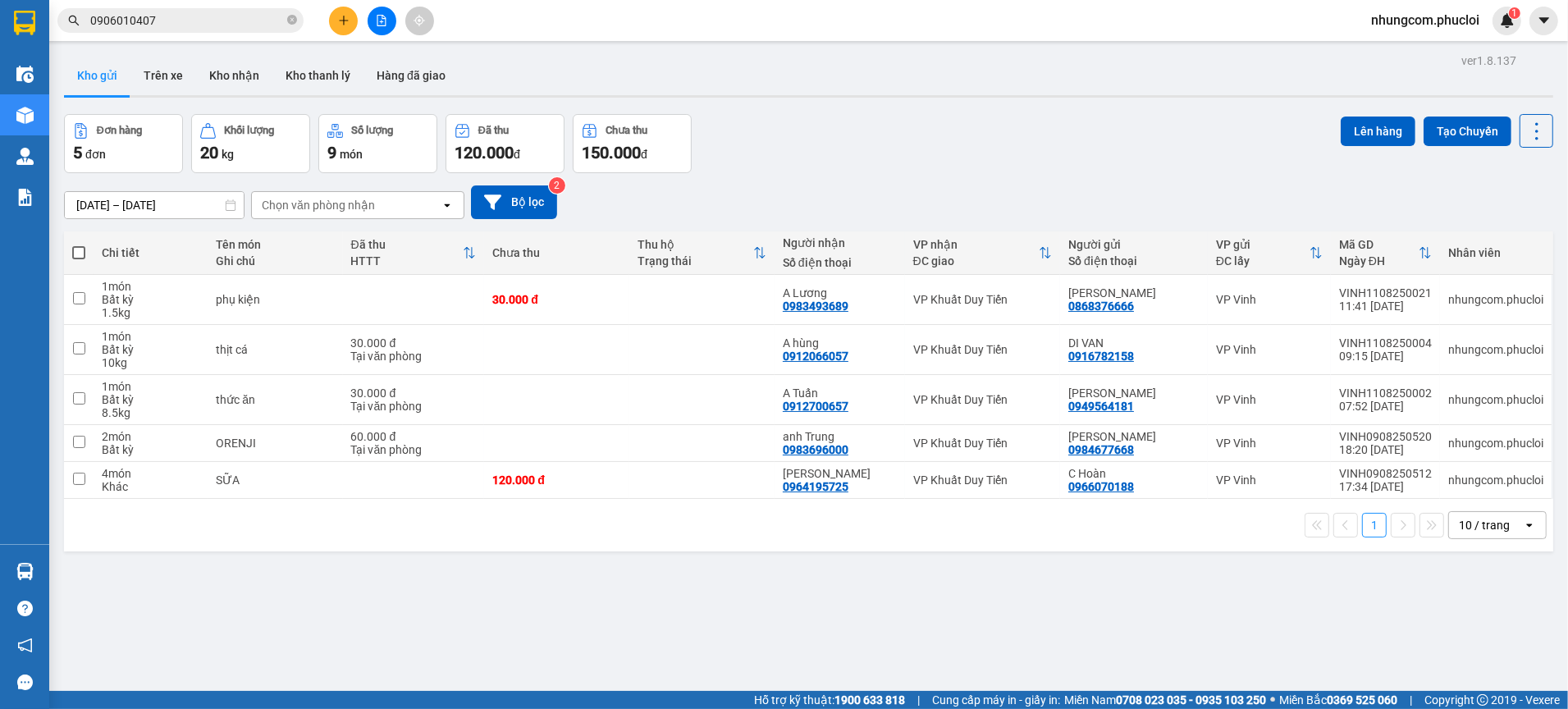
click at [464, 610] on div "ver 1.8.137 Kho gửi Trên xe Kho nhận Kho thanh [PERSON_NAME] đã giao Đơn hàng 5…" at bounding box center [808, 404] width 1503 height 709
click at [819, 168] on div "Đơn hàng 5 đơn Khối lượng 20 kg Số lượng 9 món Đã thu 120.000 đ Chưa thu 150.00…" at bounding box center [808, 143] width 1489 height 59
click at [637, 613] on div "ver 1.8.137 Kho gửi Trên xe Kho nhận Kho thanh [PERSON_NAME] đã giao Đơn hàng 5…" at bounding box center [808, 404] width 1503 height 709
drag, startPoint x: 527, startPoint y: 696, endPoint x: 562, endPoint y: 691, distance: 35.4
click at [529, 696] on div "Hỗ trợ kỹ thuật: 1900 633 818 | Cung cấp máy in - giấy in: [GEOGRAPHIC_DATA] 07…" at bounding box center [780, 701] width 1560 height 18
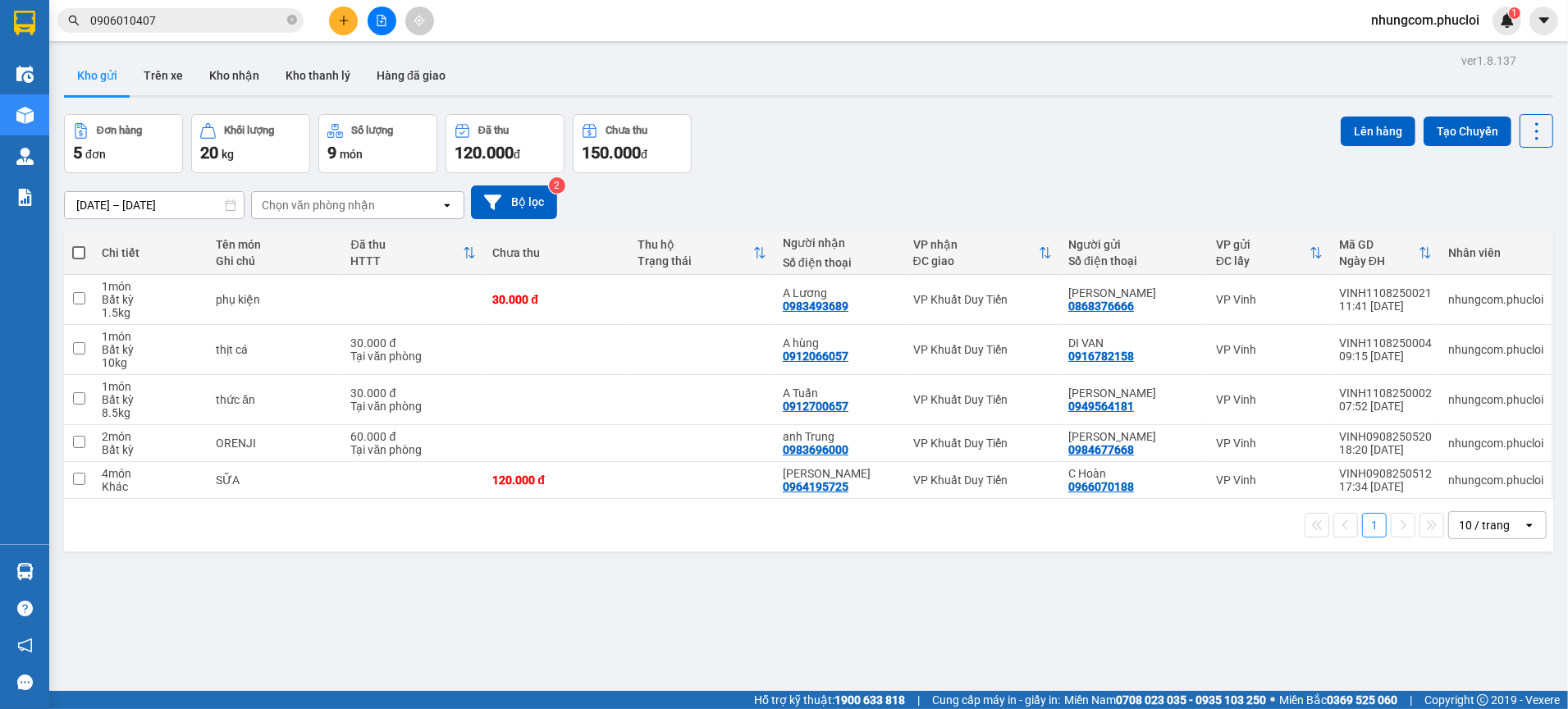
click at [570, 691] on div "ver 1.8.137 Kho gửi Trên xe Kho nhận Kho thanh [PERSON_NAME] đã giao Đơn hàng 5…" at bounding box center [808, 404] width 1503 height 709
click at [453, 659] on div "ver 1.8.137 Kho gửi Trên xe Kho nhận Kho thanh [PERSON_NAME] đã giao Đơn hàng 5…" at bounding box center [808, 404] width 1503 height 709
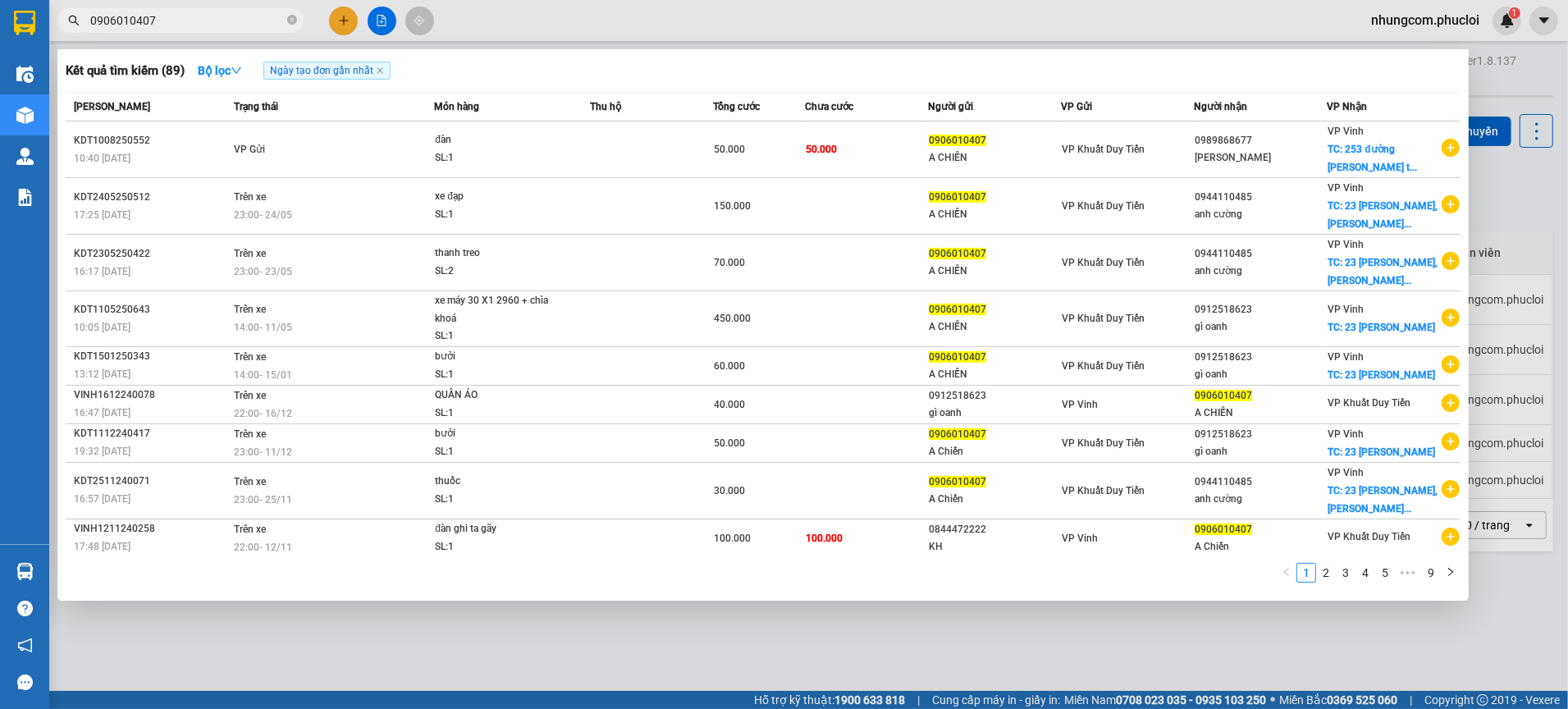
click at [203, 9] on span "0906010407" at bounding box center [180, 20] width 246 height 24
click at [204, 18] on input "0906010407" at bounding box center [187, 21] width 194 height 18
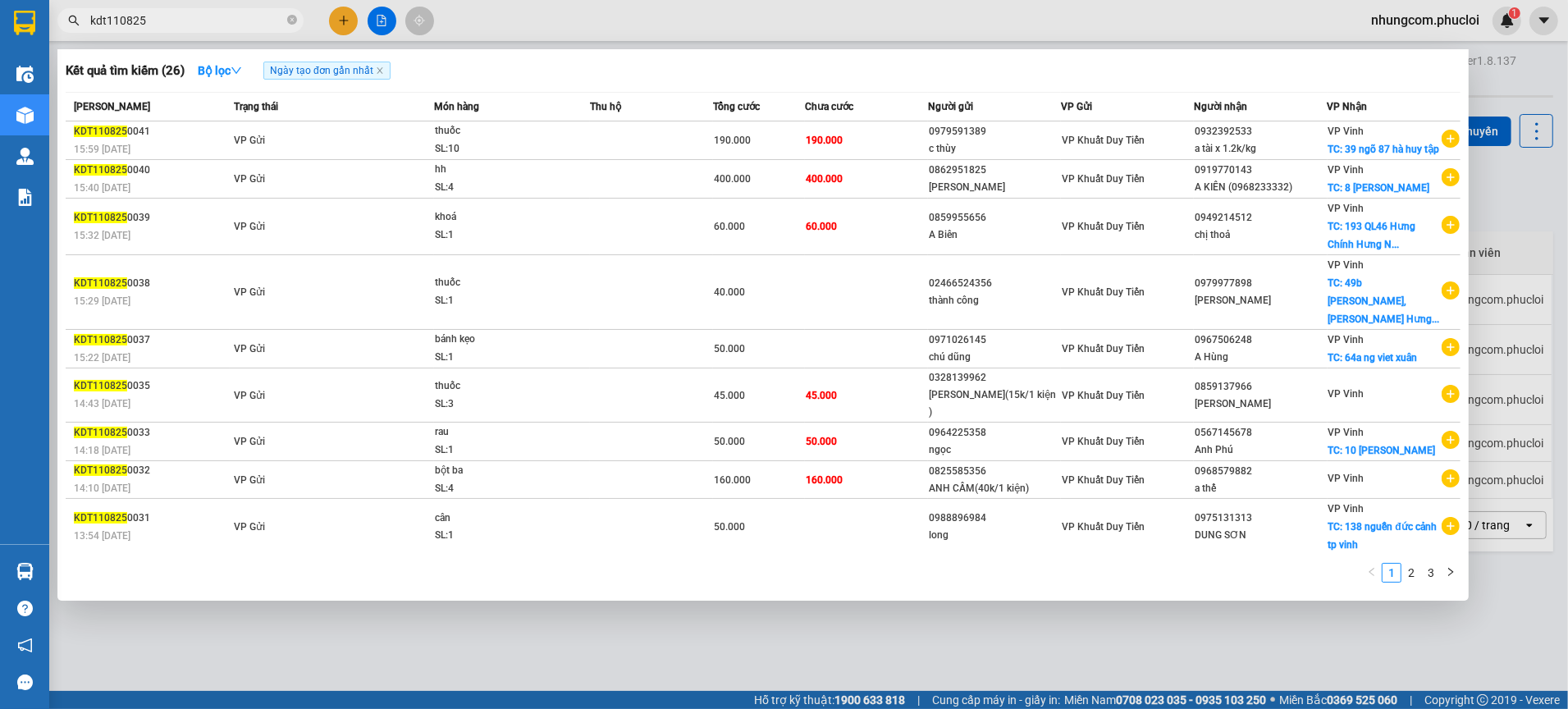
click at [91, 18] on input "kdt110825" at bounding box center [187, 21] width 194 height 18
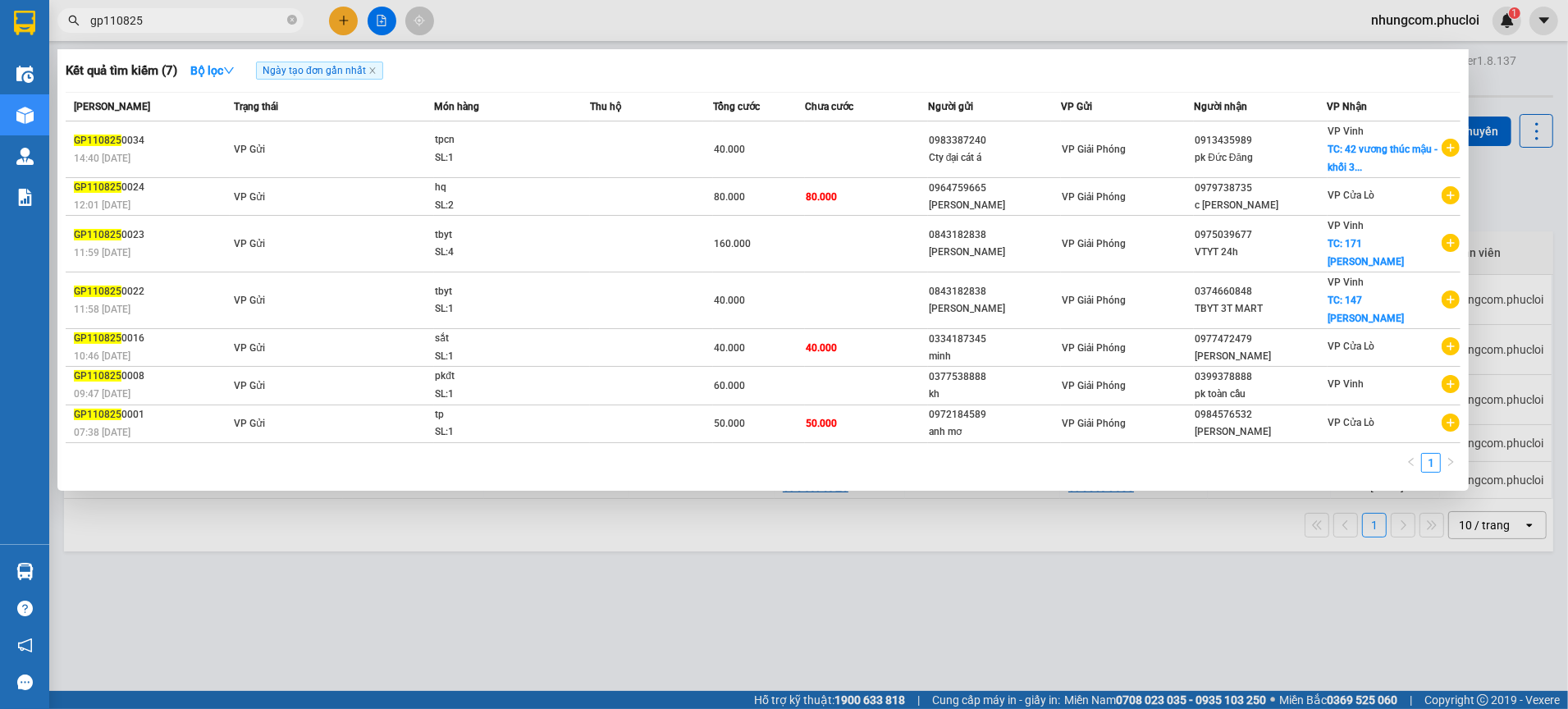
type input "gp110825"
click at [988, 583] on div at bounding box center [784, 354] width 1568 height 709
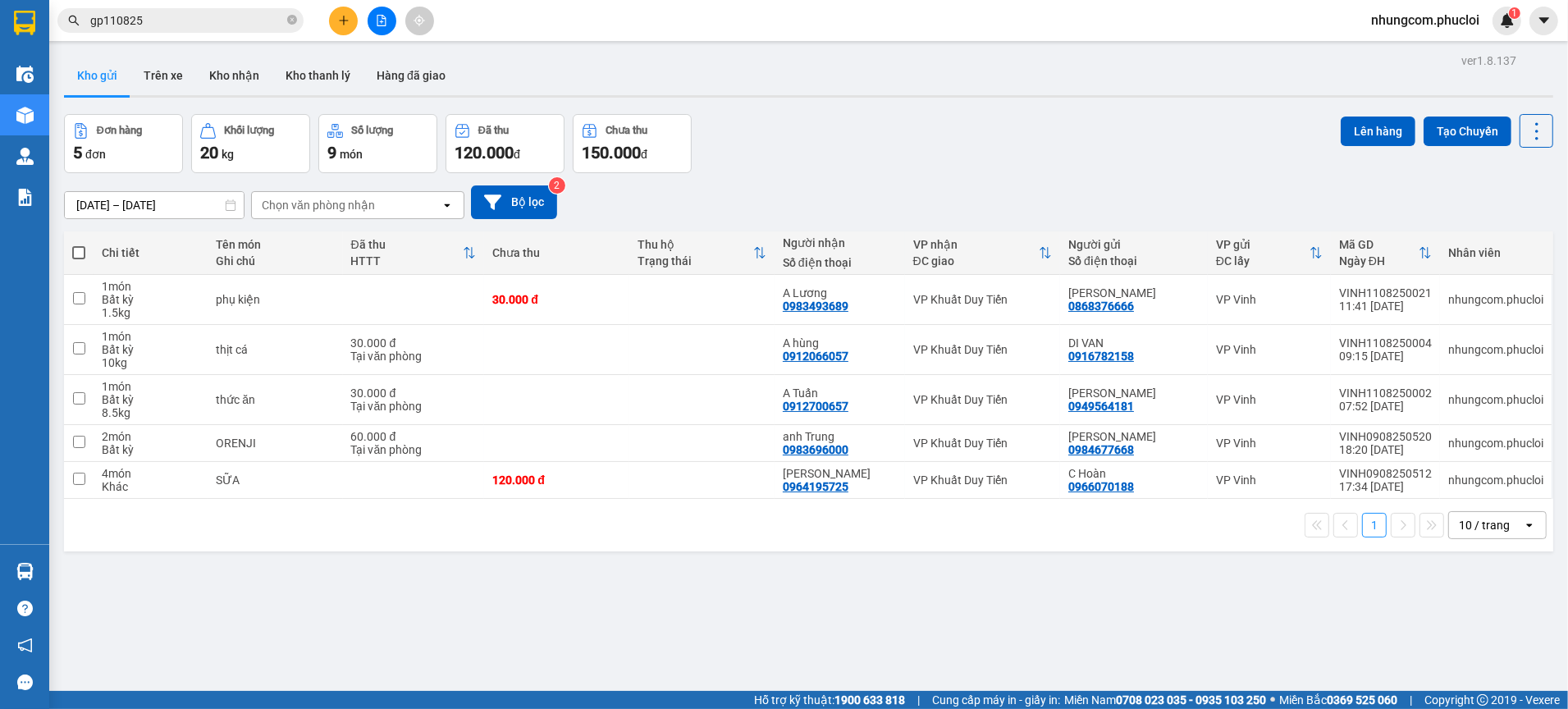
click at [1011, 199] on div "[DATE] – [DATE] Press the down arrow key to interact with the calendar and sele…" at bounding box center [808, 202] width 1489 height 34
click at [993, 195] on div "[DATE] – [DATE] Press the down arrow key to interact with the calendar and sele…" at bounding box center [808, 202] width 1489 height 34
drag, startPoint x: 404, startPoint y: 640, endPoint x: 429, endPoint y: 596, distance: 50.6
click at [404, 643] on div "ver 1.8.137 Kho gửi Trên xe Kho nhận Kho thanh [PERSON_NAME] đã giao Đơn hàng 5…" at bounding box center [808, 404] width 1503 height 709
click at [295, 23] on icon "close-circle" at bounding box center [292, 20] width 10 height 10
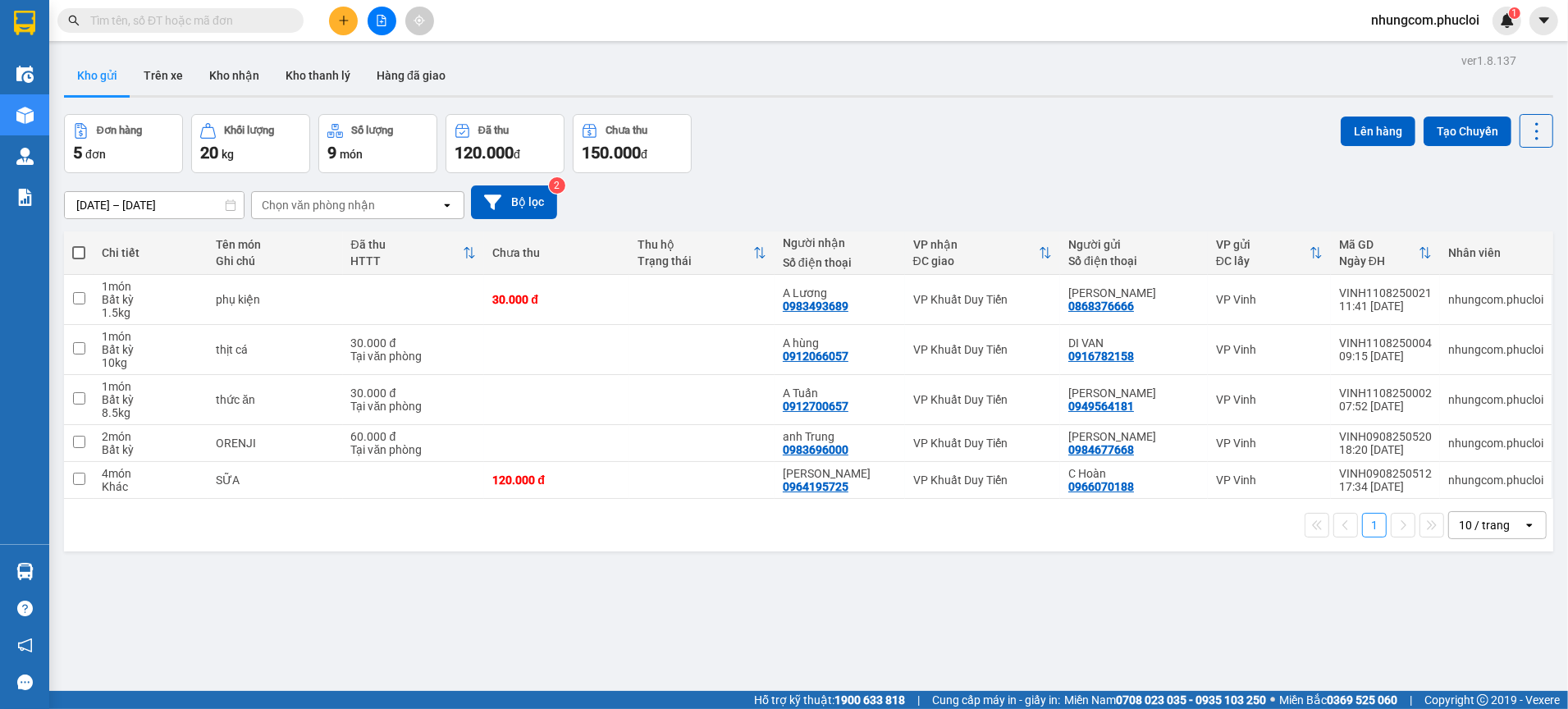
click at [265, 20] on input "text" at bounding box center [187, 21] width 194 height 18
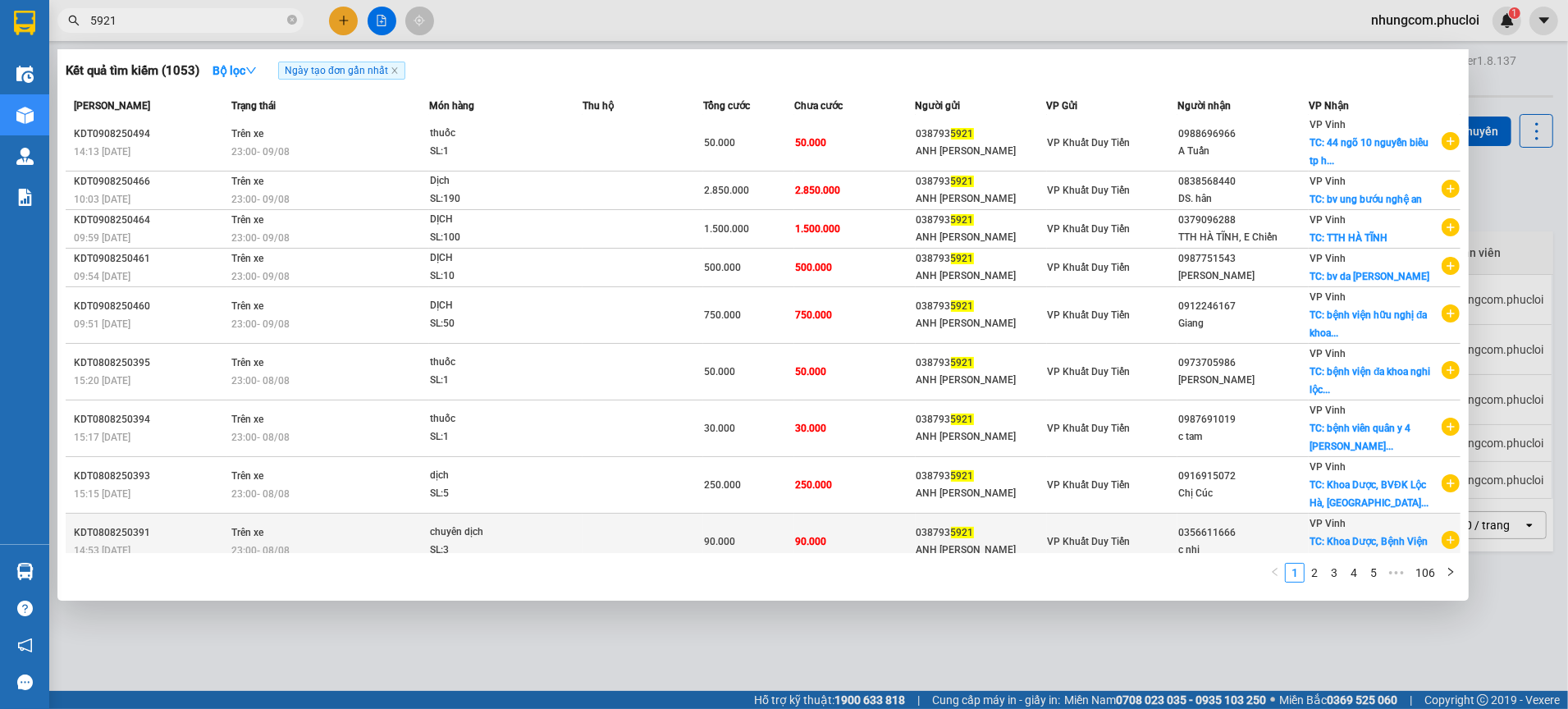
scroll to position [97, 0]
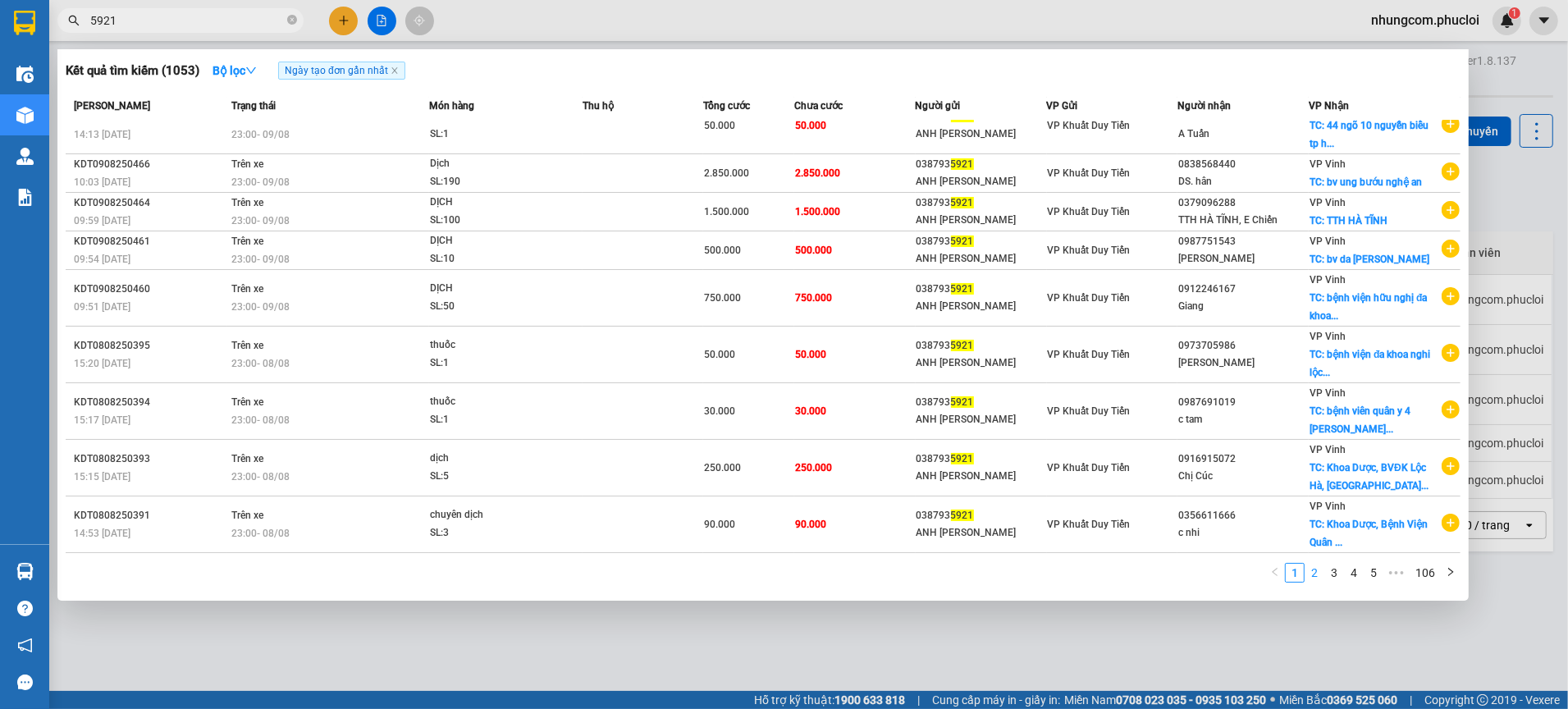
type input "5921"
click at [1312, 581] on link "2" at bounding box center [1315, 573] width 18 height 18
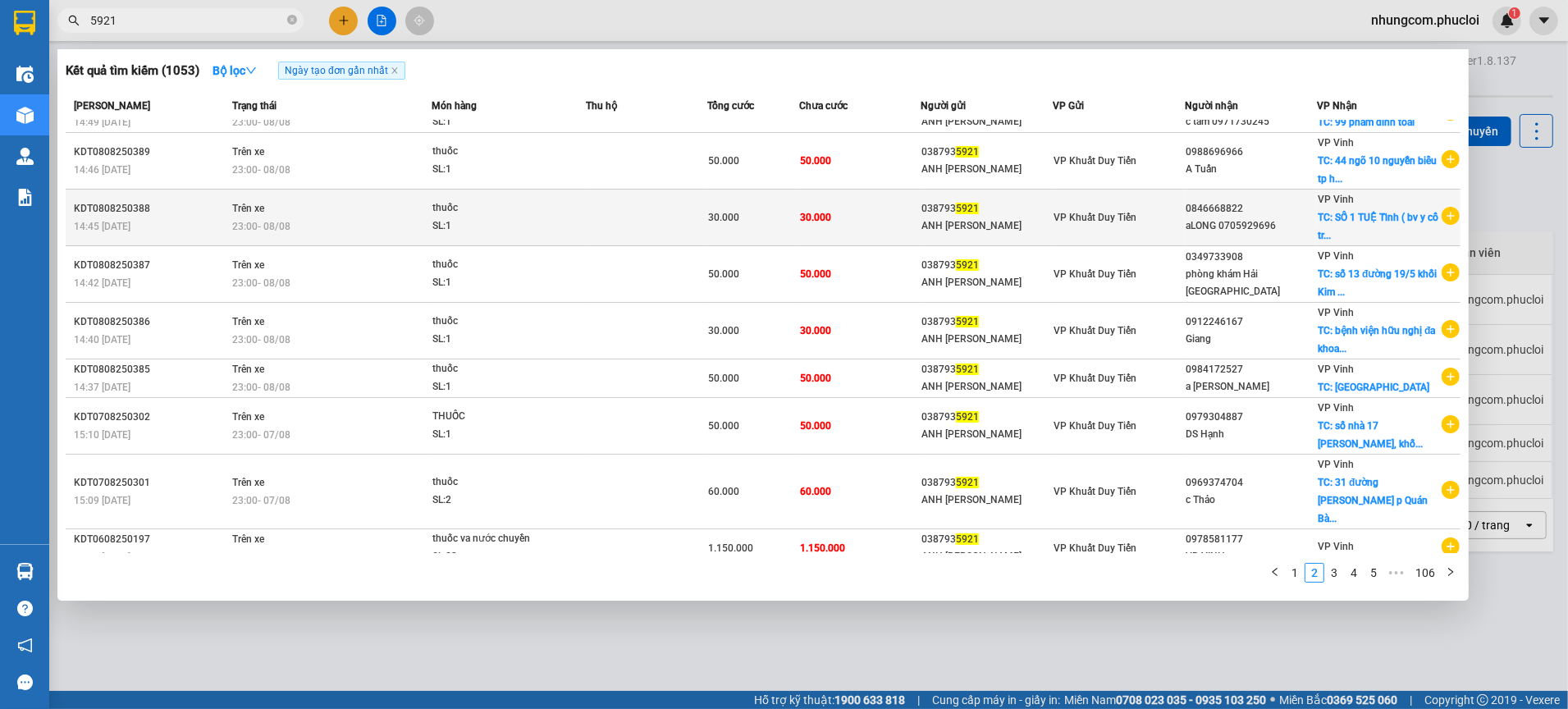
scroll to position [0, 0]
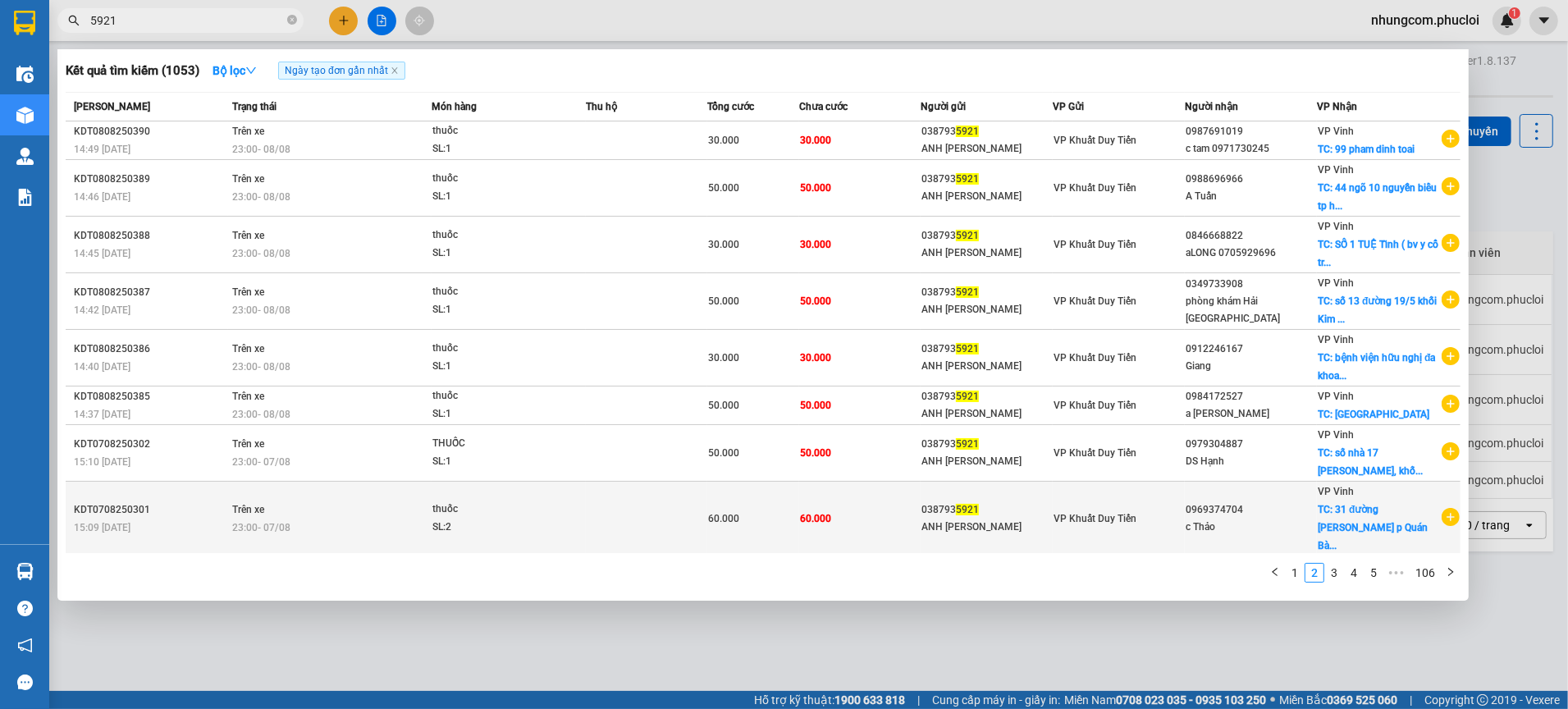
click at [1296, 519] on div "c Thảo" at bounding box center [1252, 527] width 131 height 18
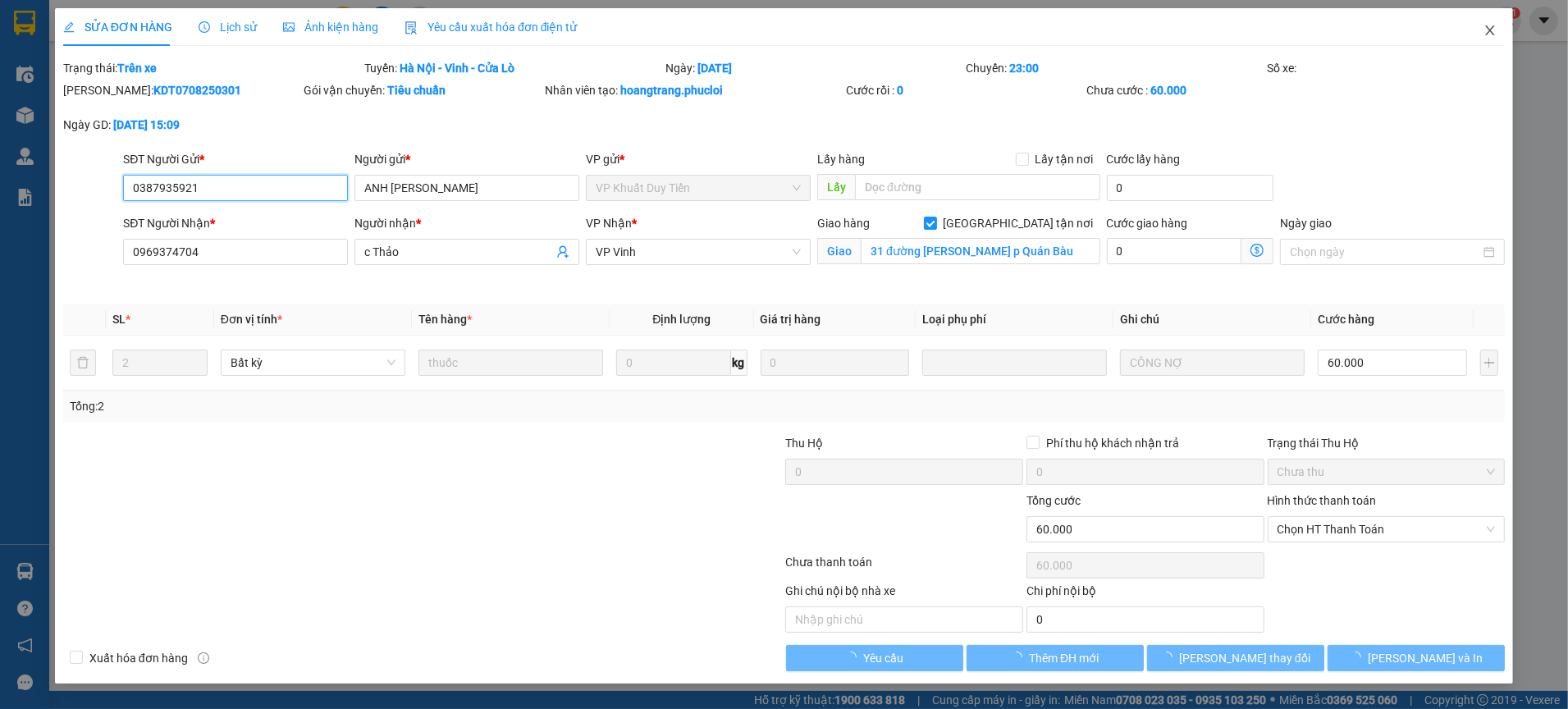
type input "0387935921"
type input "ANH [PERSON_NAME]"
type input "0969374704"
type input "c Thảo"
checkbox input "true"
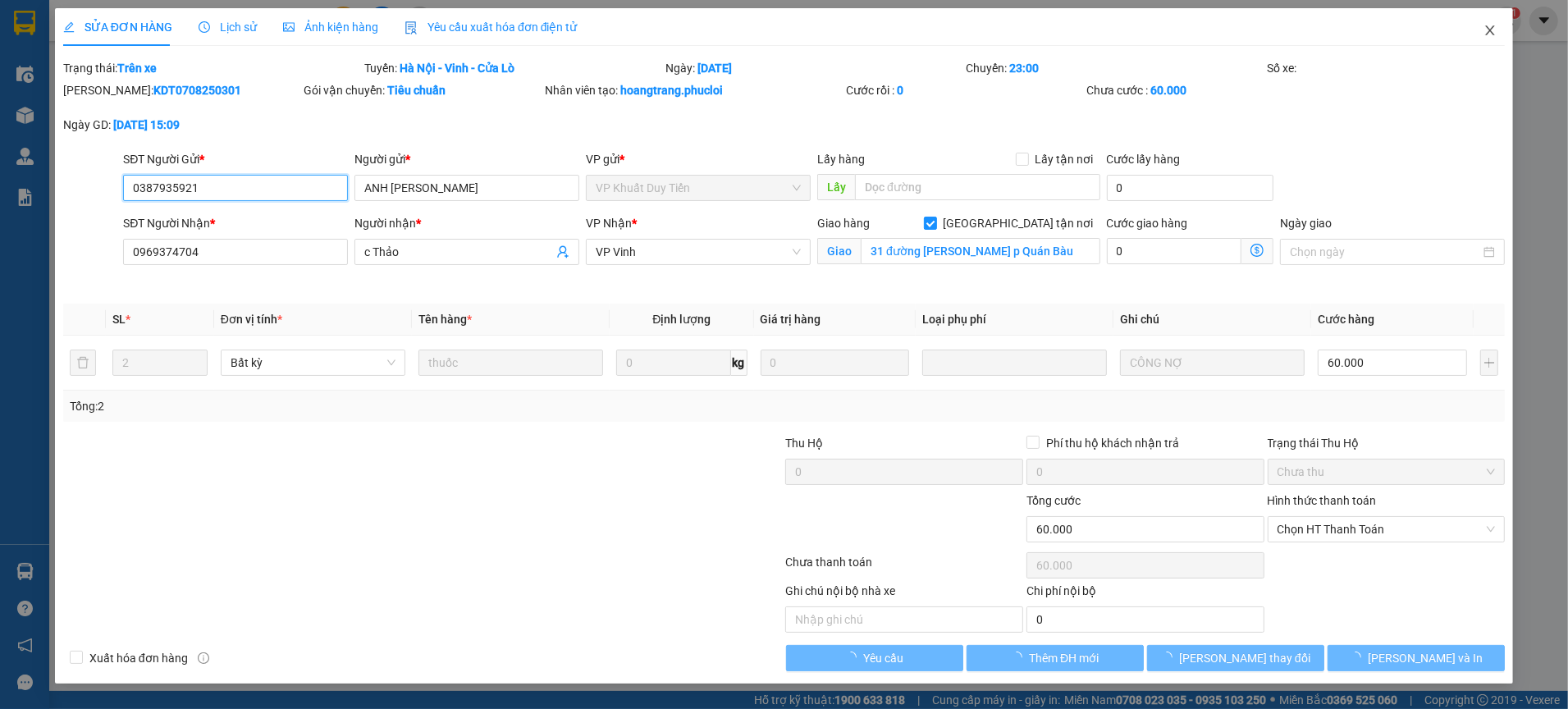
type input "31 đường [PERSON_NAME] p Quán Bàu"
type input "60.000"
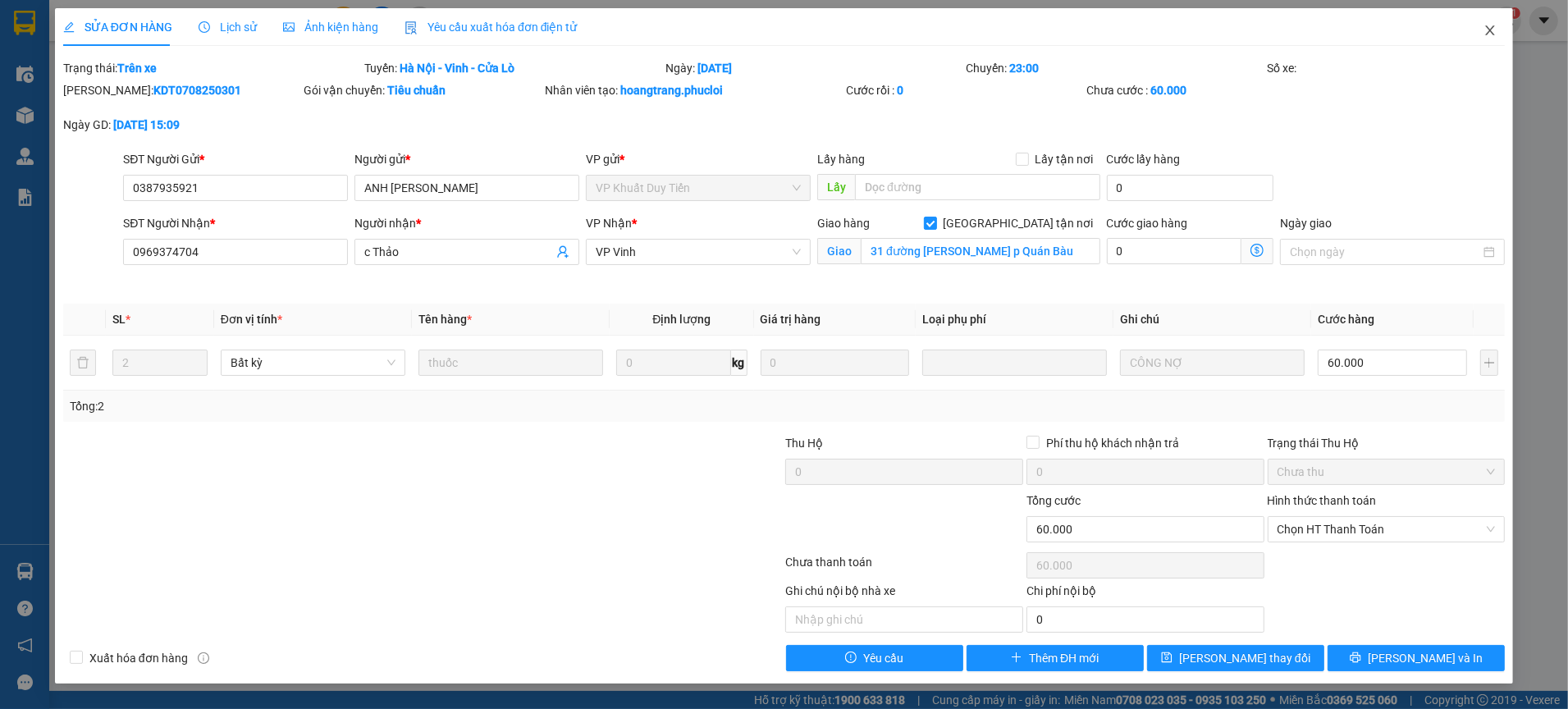
click at [1494, 22] on span "Close" at bounding box center [1490, 31] width 46 height 46
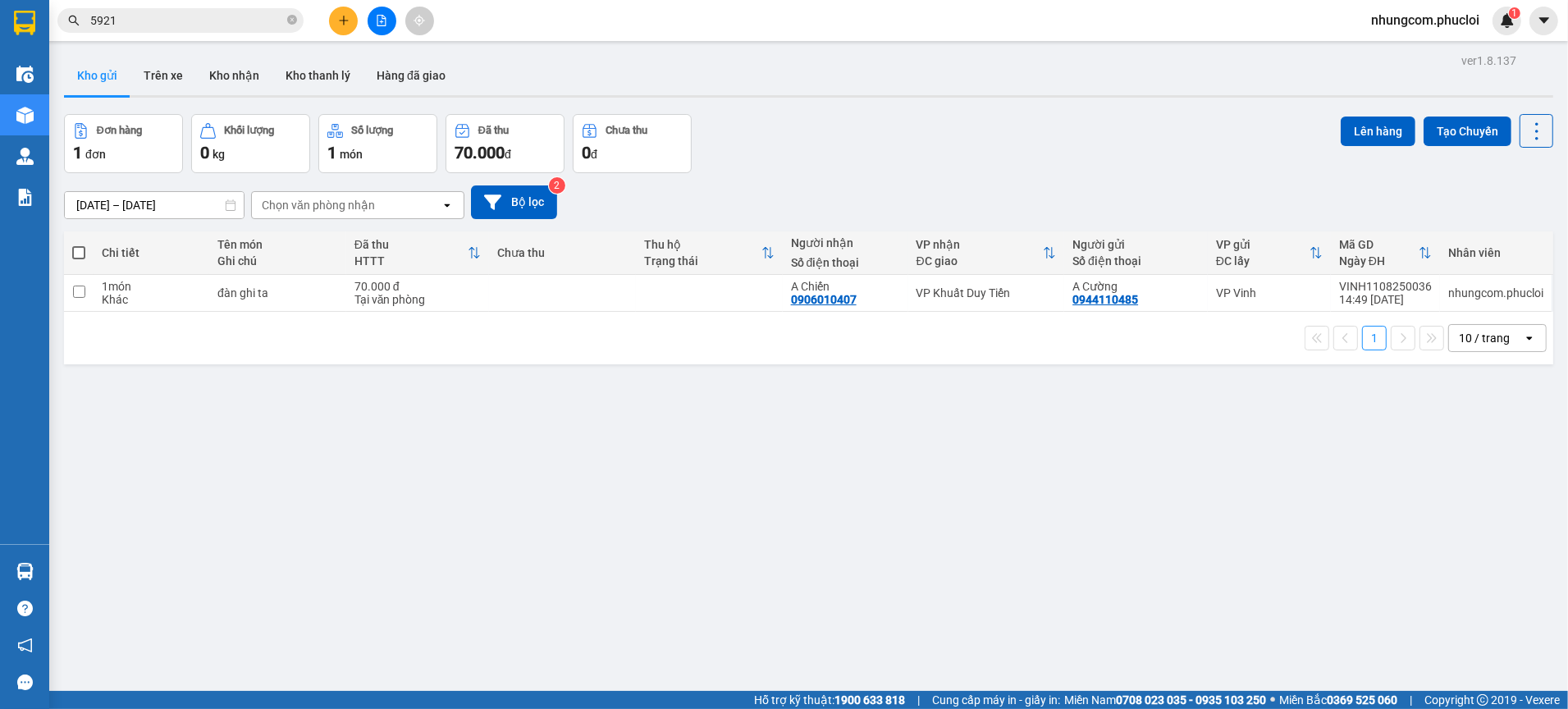
click at [245, 32] on div "Kết quả tìm kiếm ( 1053 ) Bộ lọc Ngày tạo đơn gần nhất Mã ĐH Trạng thái Món hàn…" at bounding box center [160, 21] width 320 height 29
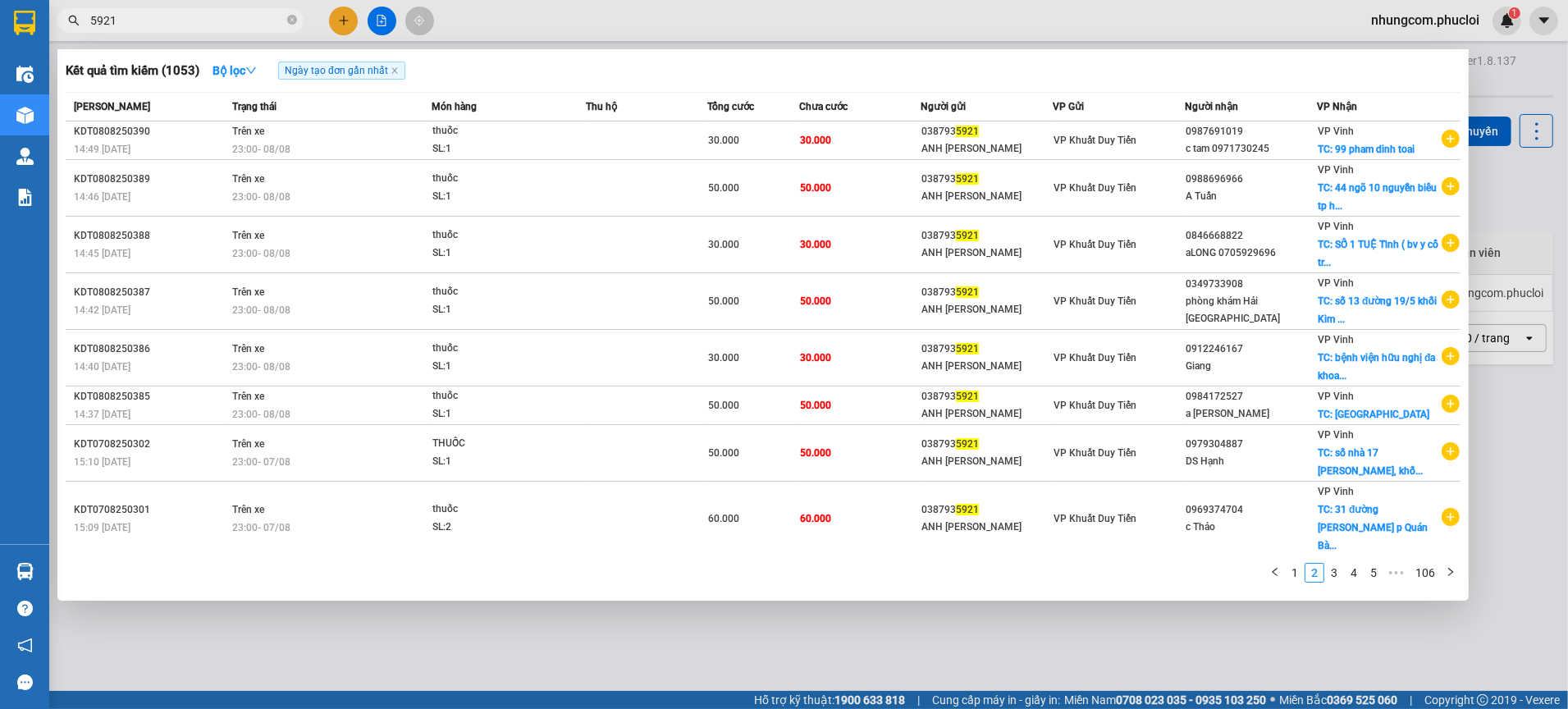
click at [243, 23] on input "5921" at bounding box center [187, 21] width 194 height 18
click at [1295, 581] on link "1" at bounding box center [1295, 573] width 18 height 18
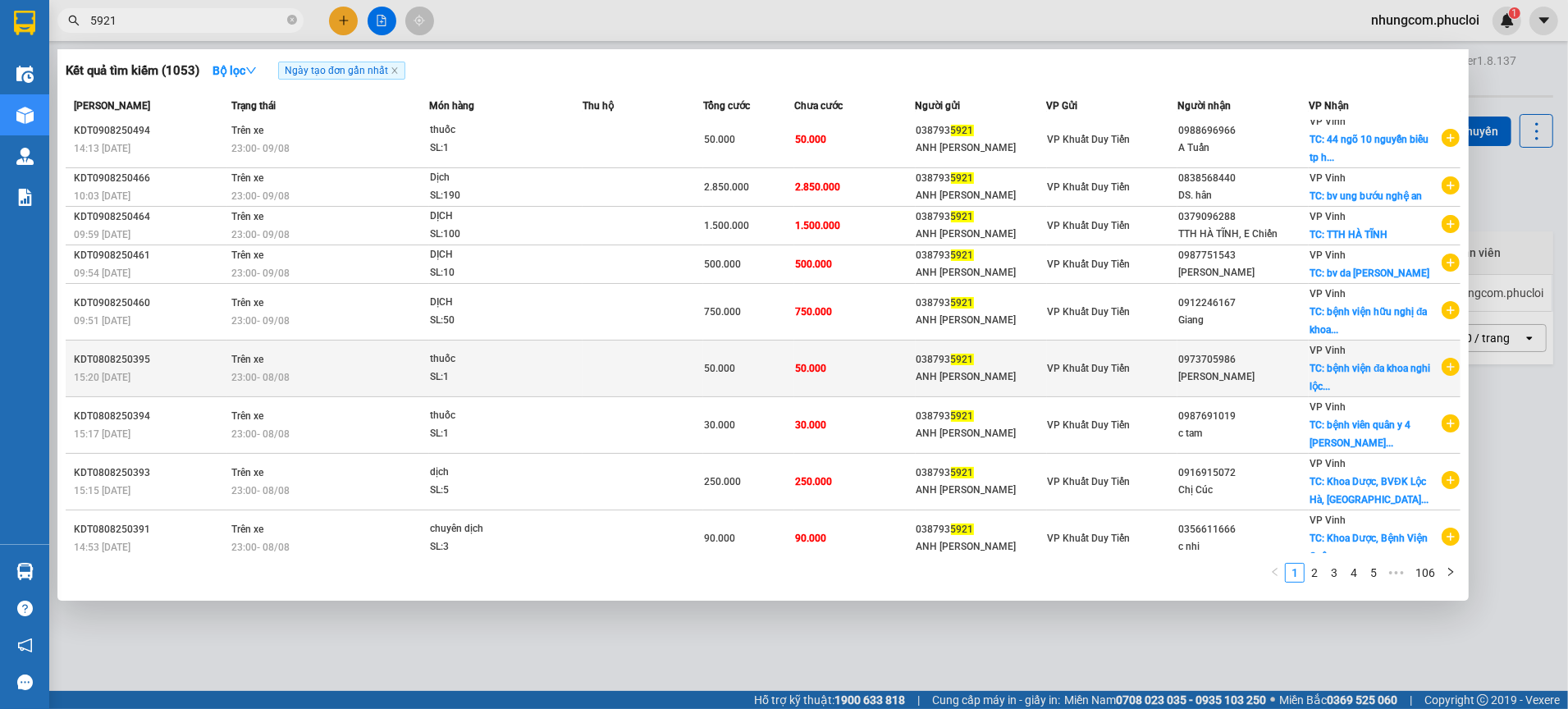
scroll to position [97, 0]
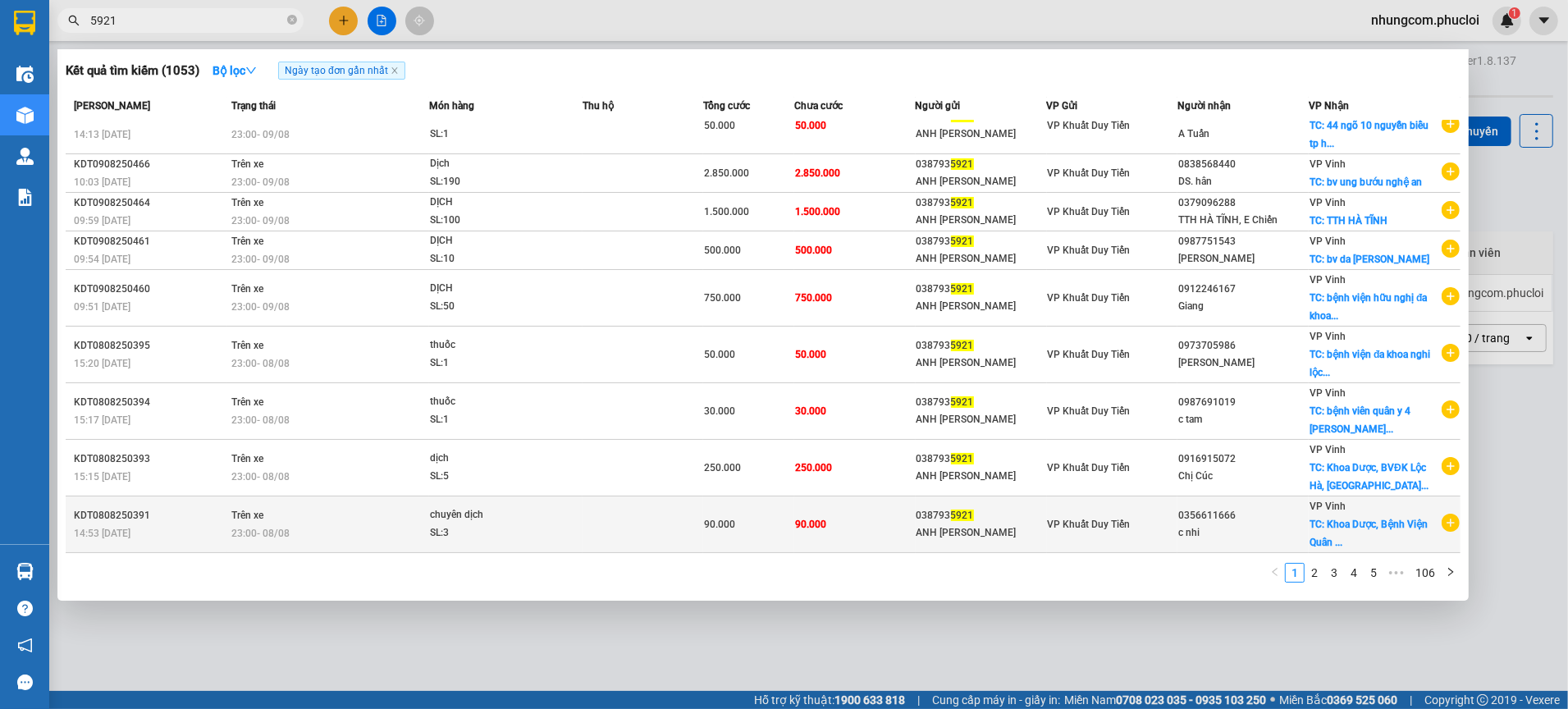
click at [1295, 533] on div "c nhi" at bounding box center [1243, 533] width 130 height 18
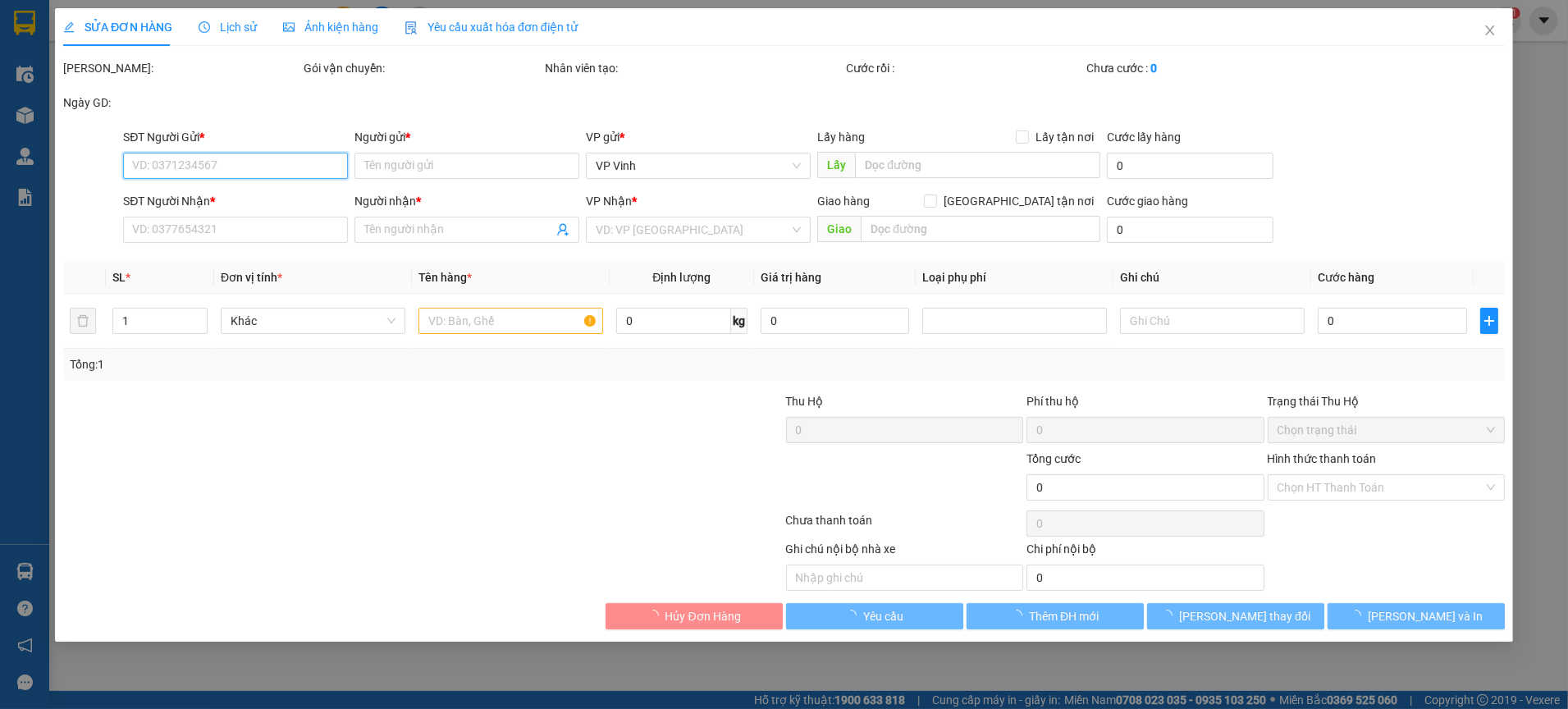
type input "0387935921"
type input "ANH [PERSON_NAME]"
type input "0356611666"
type input "c nhi"
checkbox input "true"
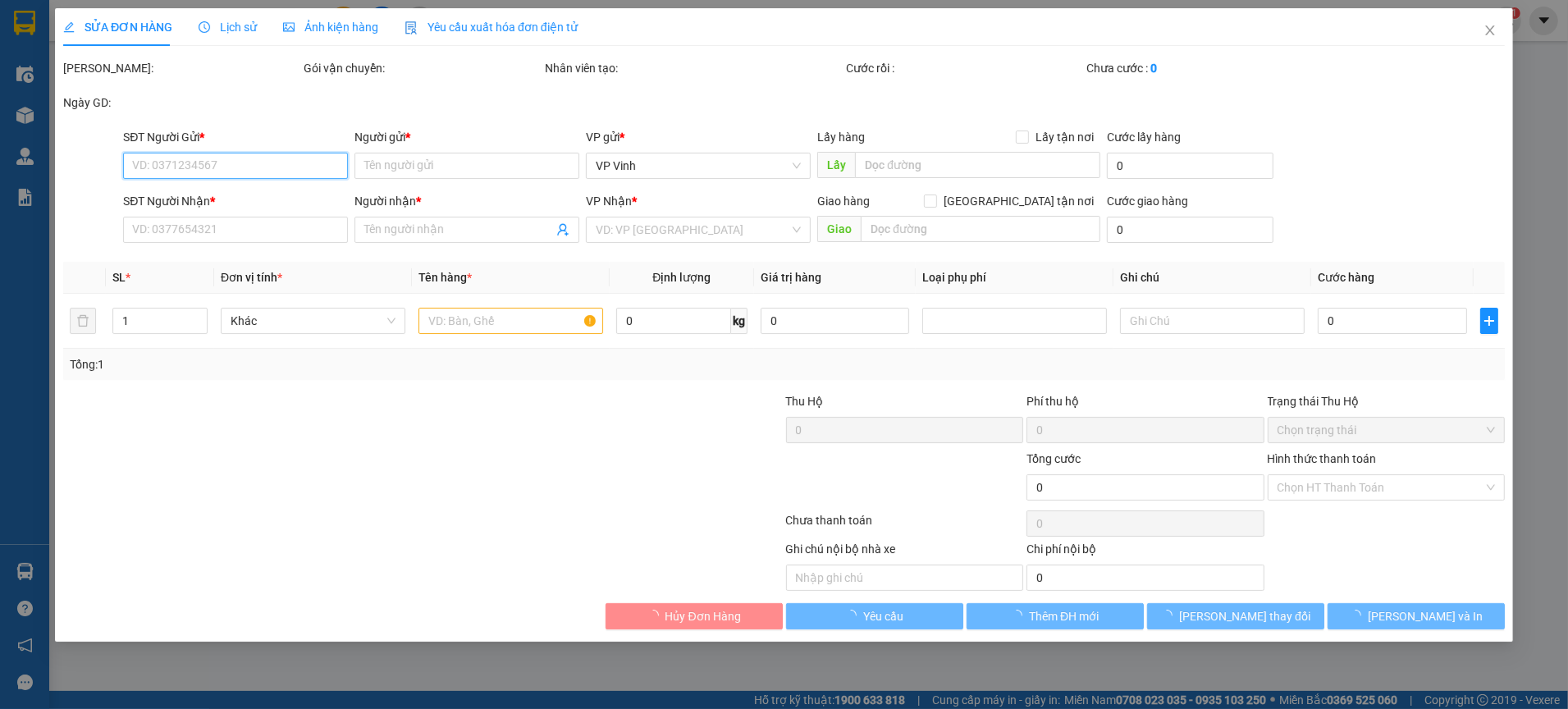
type input "Khoa Dược, Bệnh Viện Quân Y 4 - [PERSON_NAME], TP Vinh"
type input "90.000"
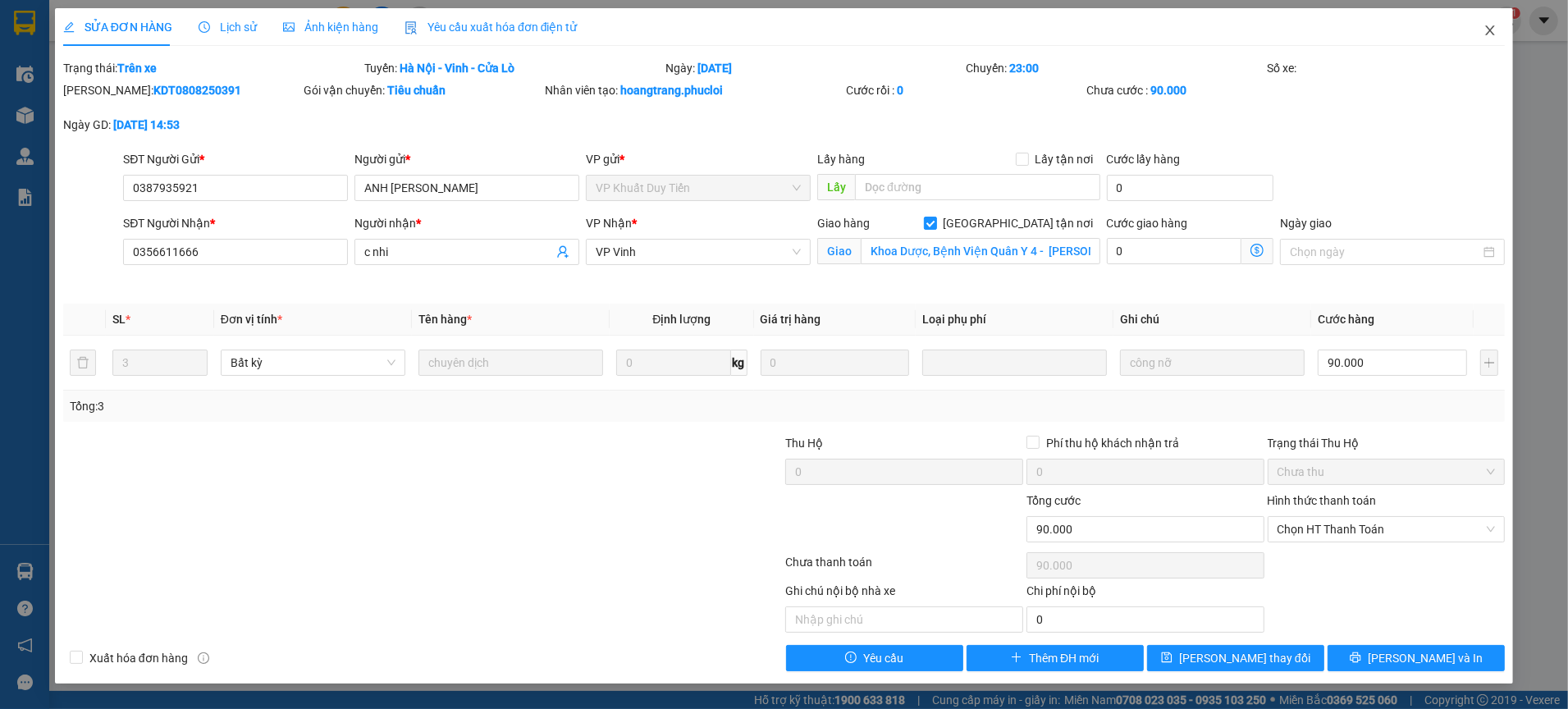
click at [1486, 33] on icon "close" at bounding box center [1491, 30] width 13 height 13
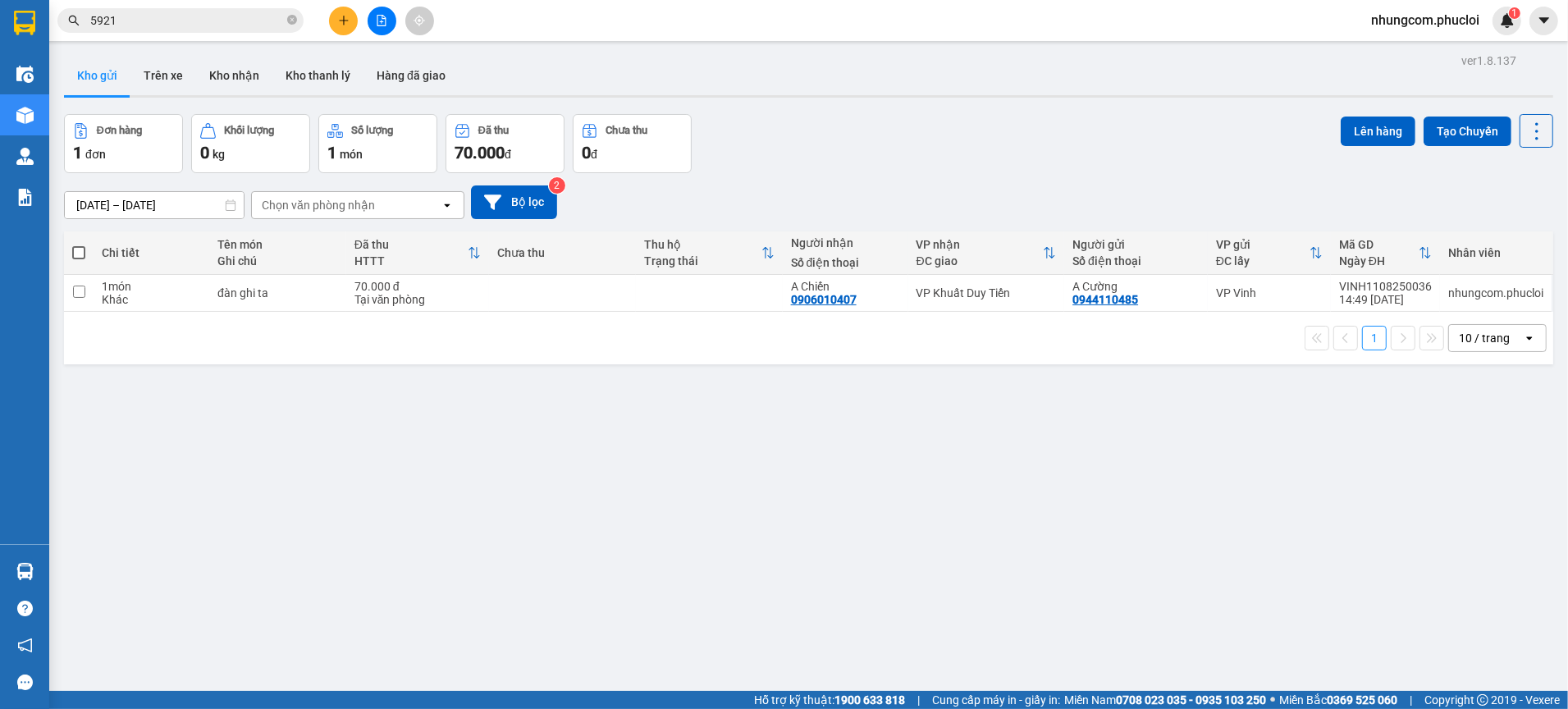
click at [212, 17] on input "5921" at bounding box center [187, 21] width 194 height 18
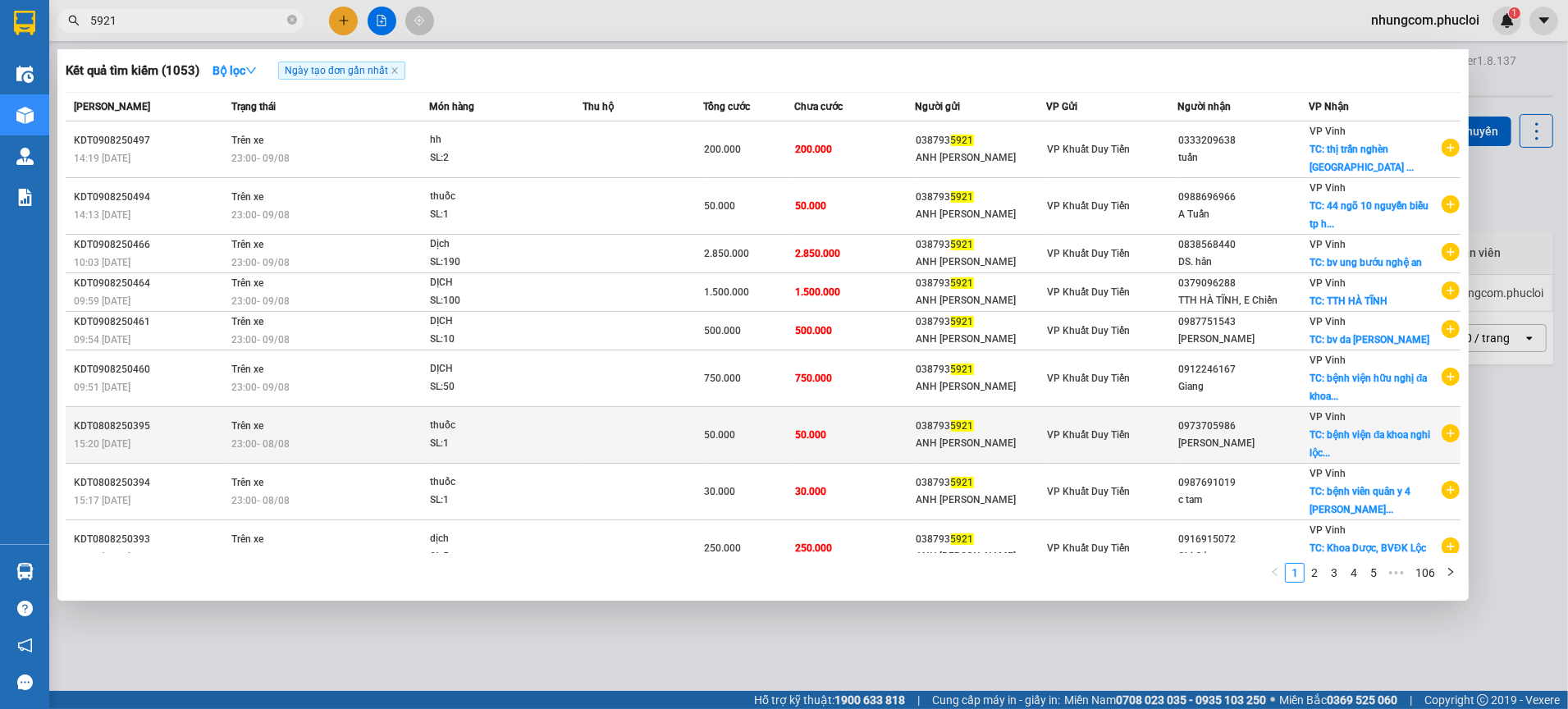
scroll to position [97, 0]
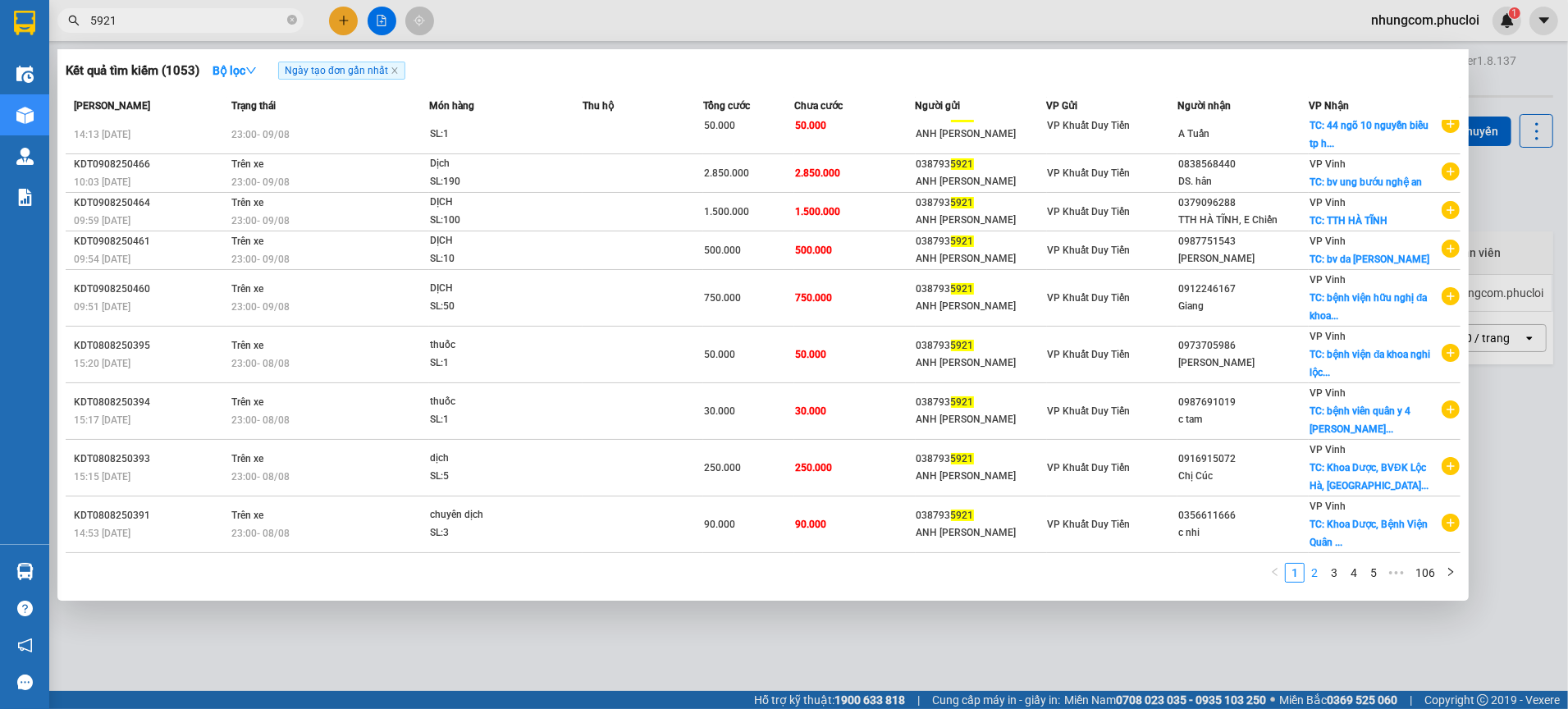
click at [1307, 574] on link "2" at bounding box center [1315, 573] width 18 height 18
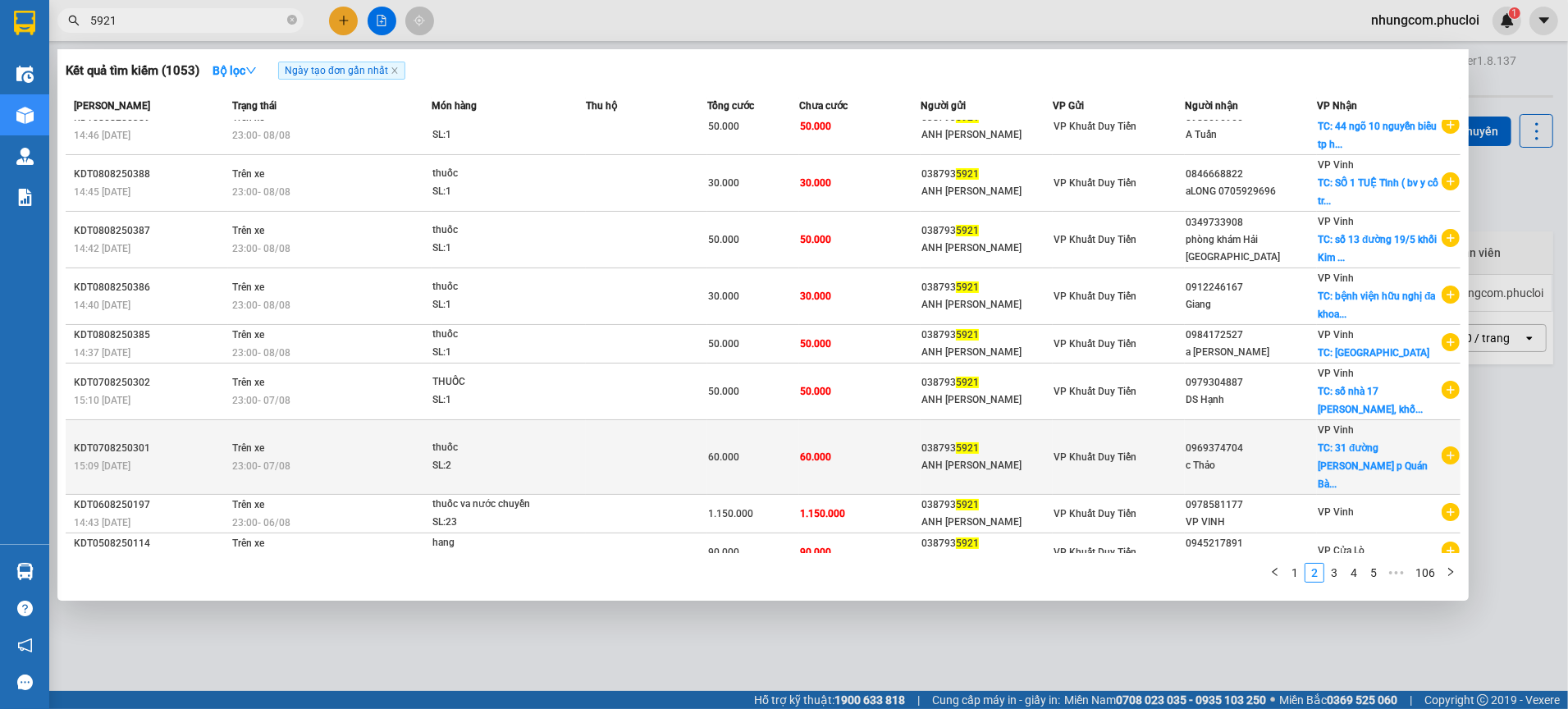
scroll to position [0, 0]
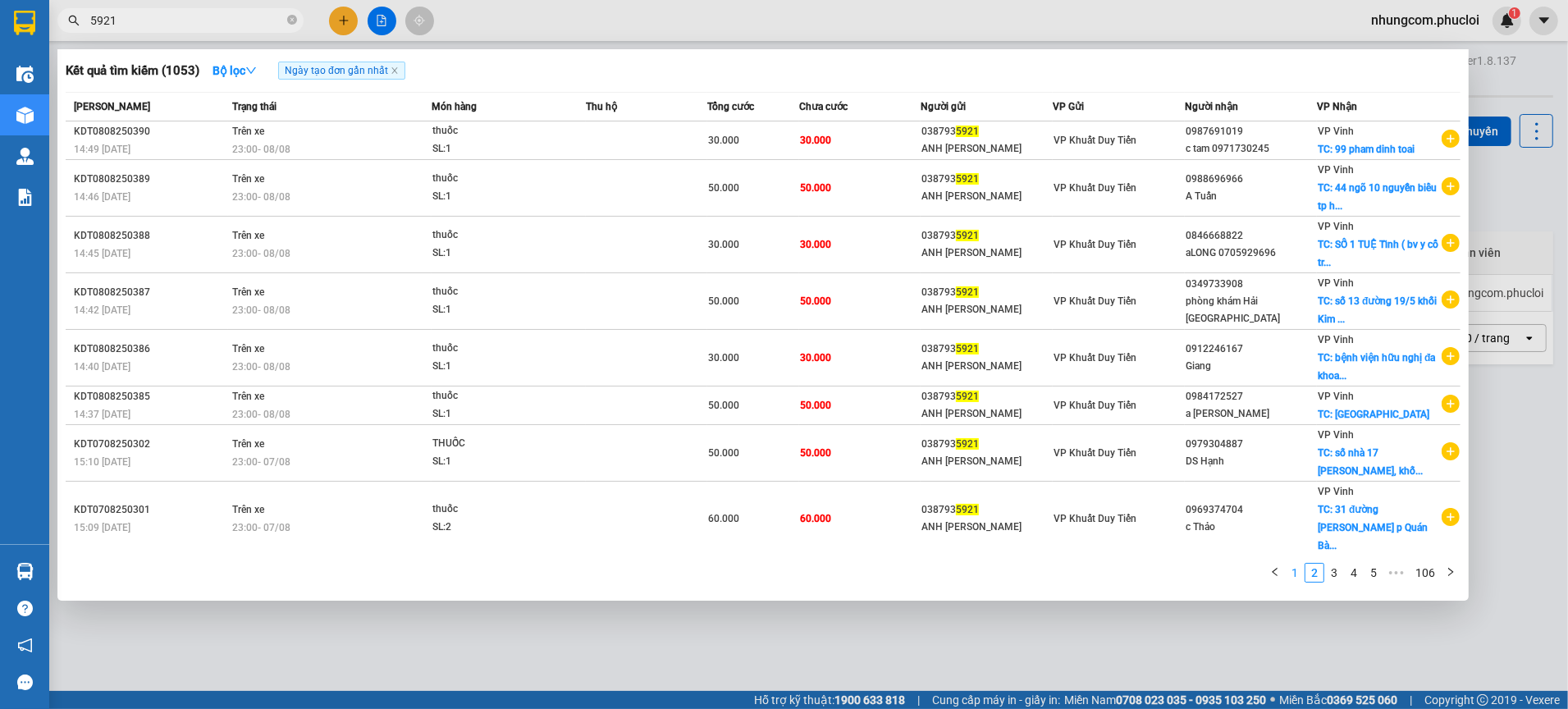
click at [1292, 569] on link "1" at bounding box center [1295, 573] width 18 height 18
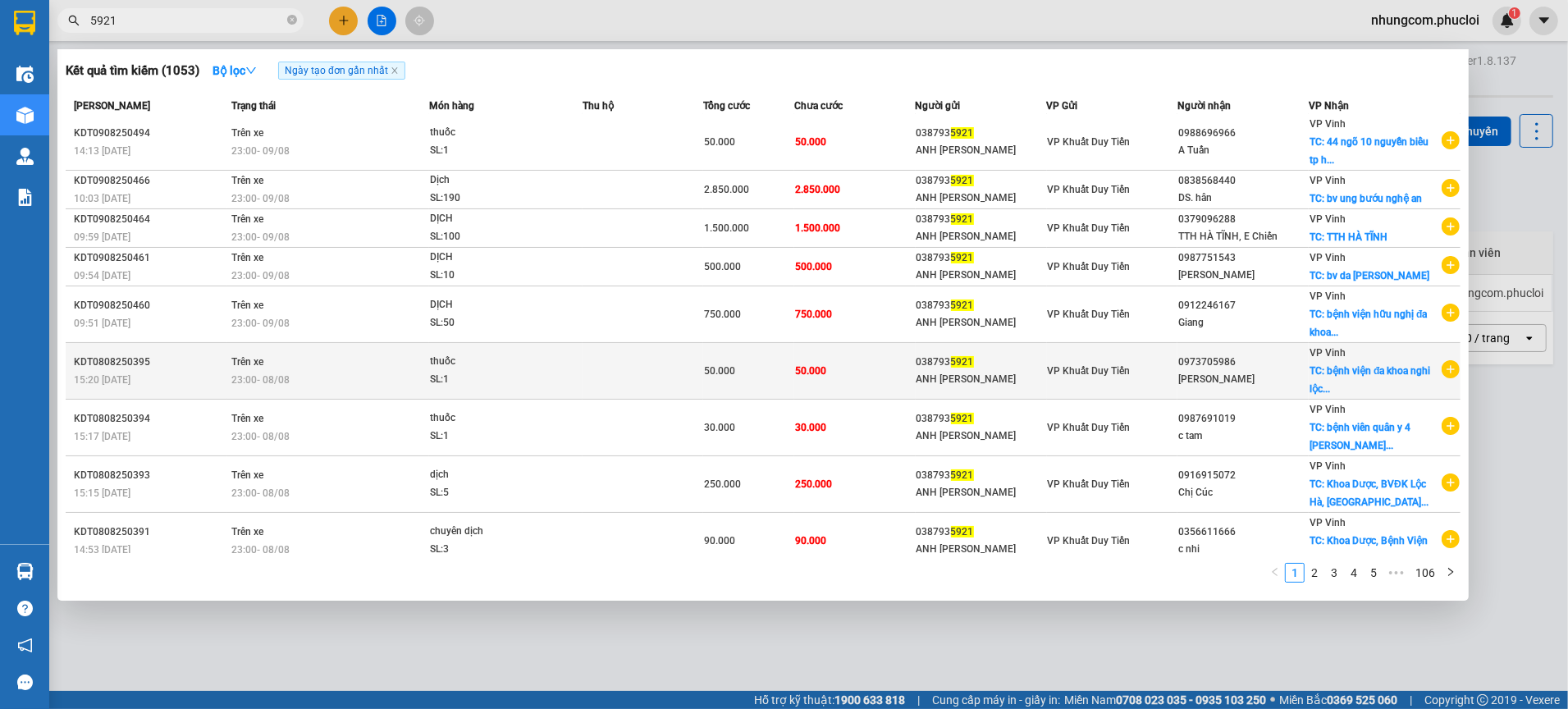
scroll to position [97, 0]
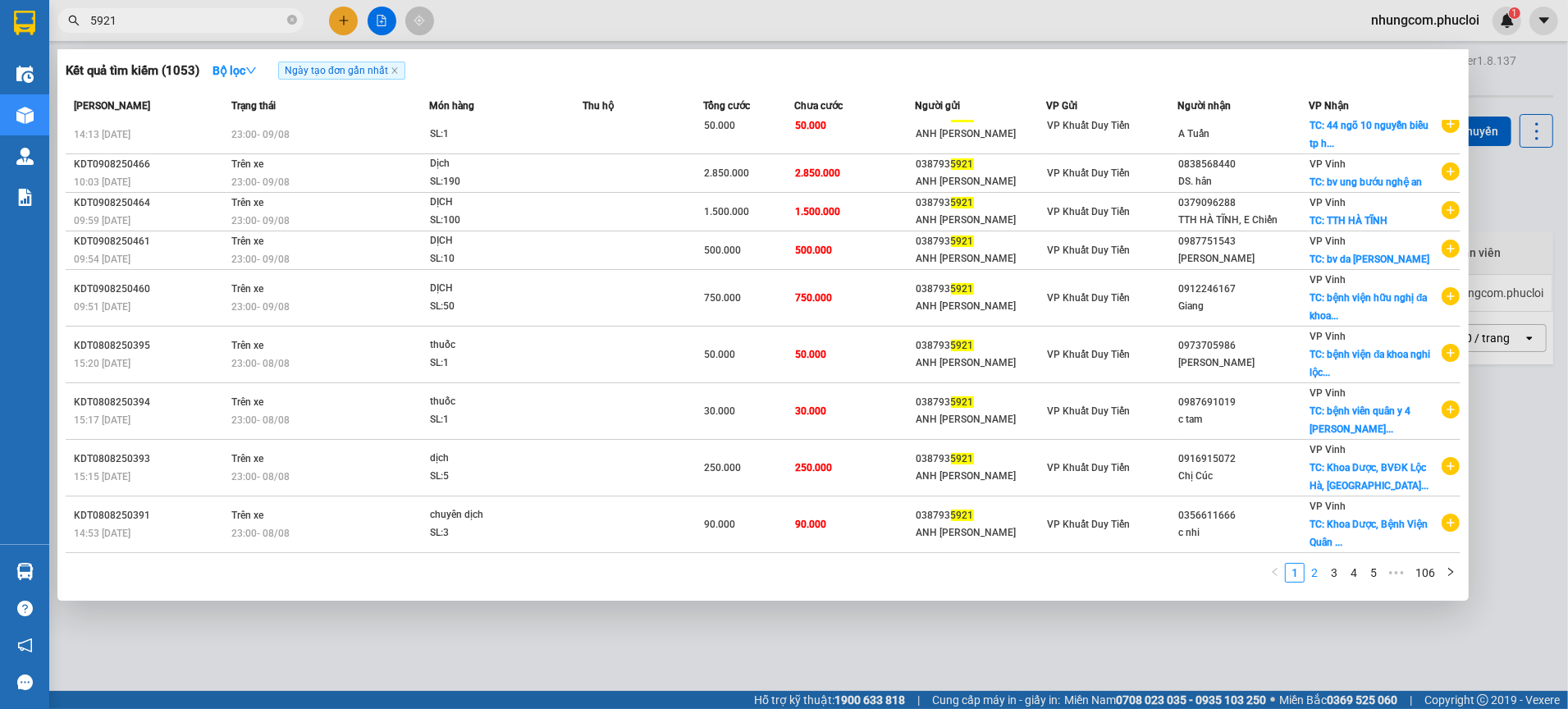
click at [1310, 576] on link "2" at bounding box center [1315, 573] width 18 height 18
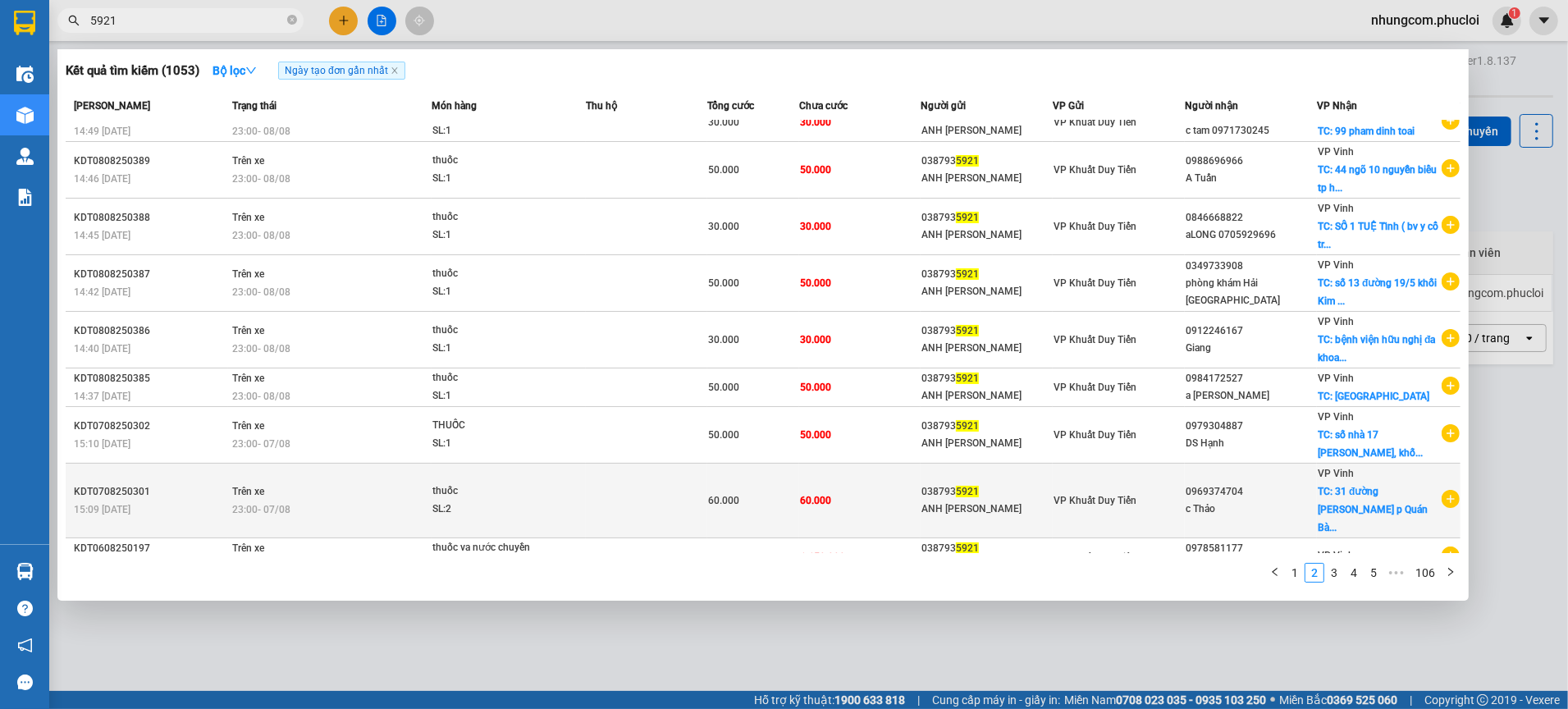
scroll to position [0, 0]
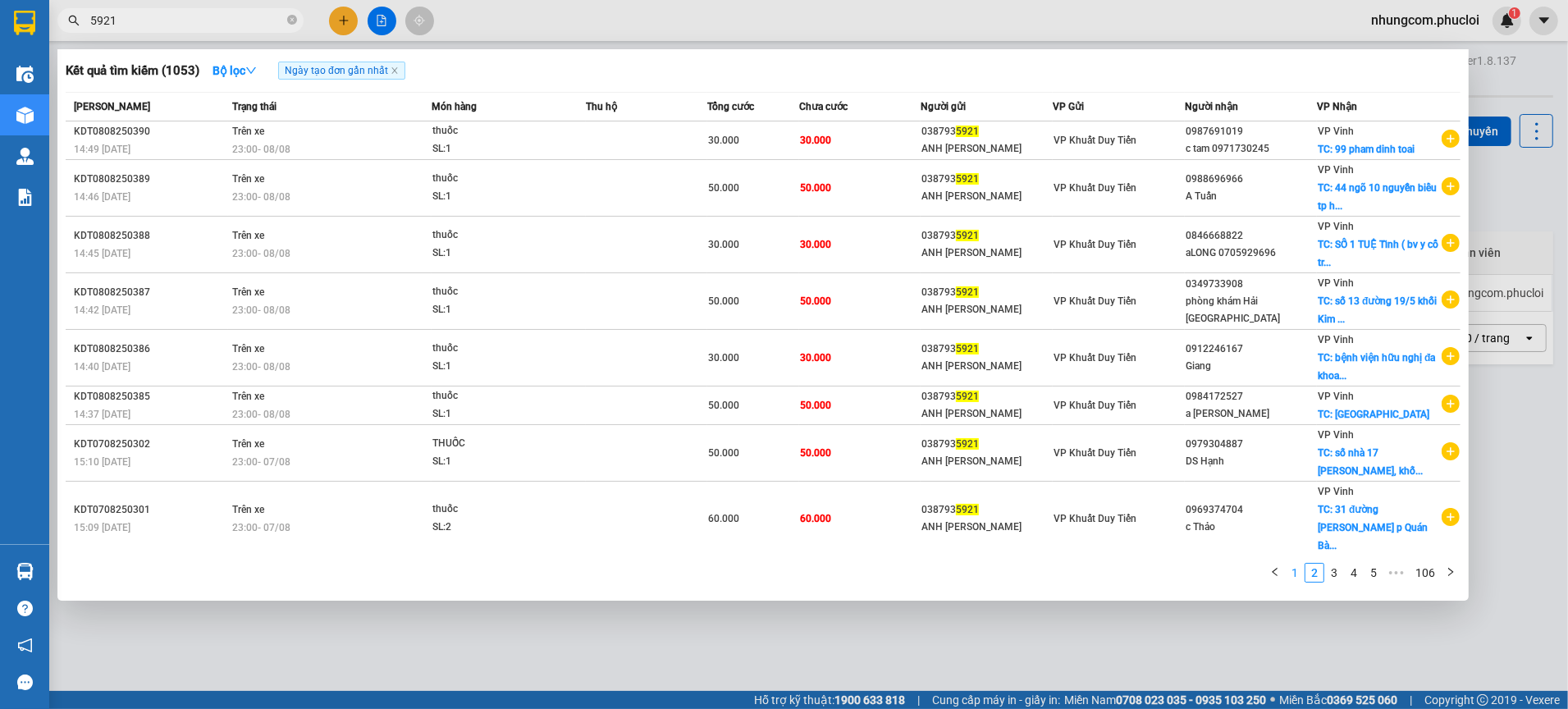
click at [1298, 571] on link "1" at bounding box center [1295, 573] width 18 height 18
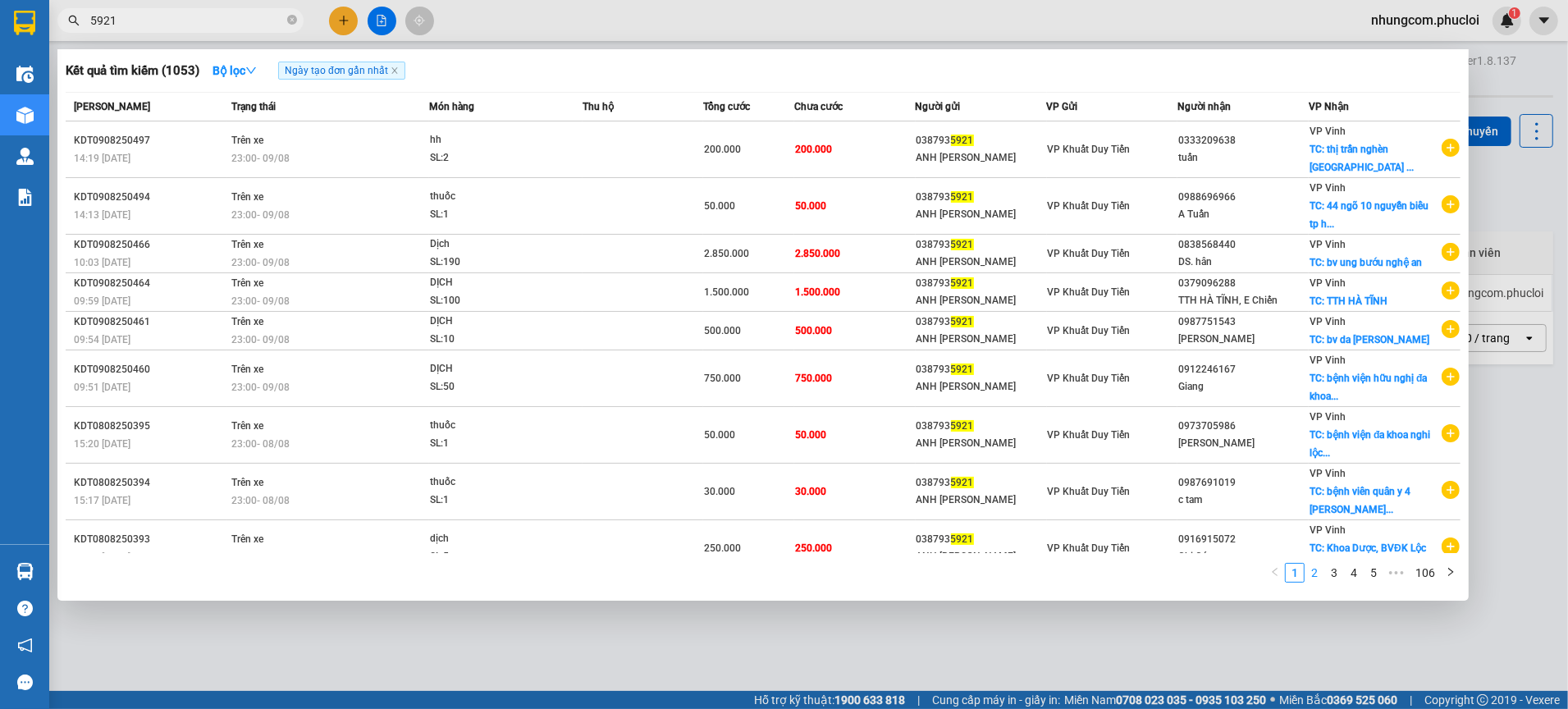
click at [1308, 569] on link "2" at bounding box center [1315, 573] width 18 height 18
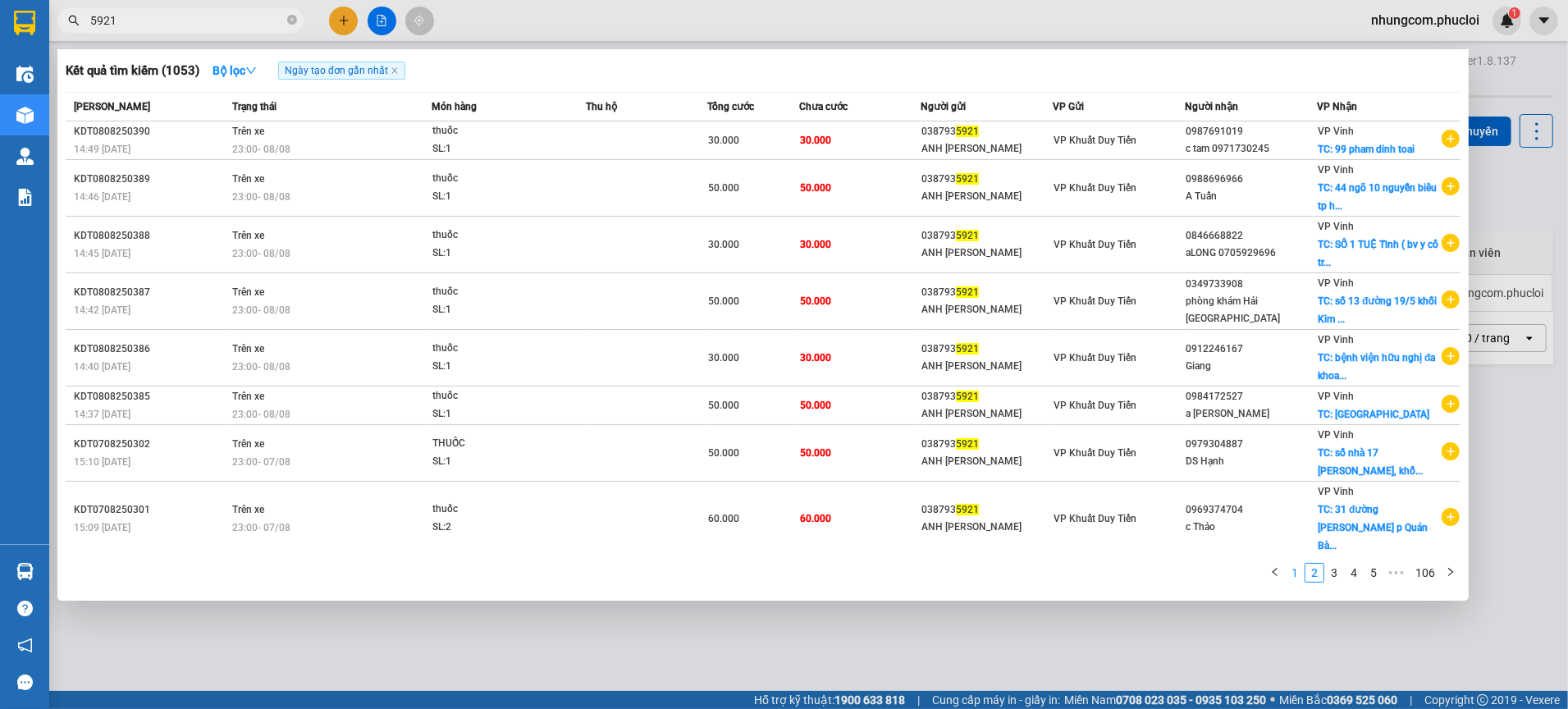
click at [1299, 570] on link "1" at bounding box center [1295, 573] width 18 height 18
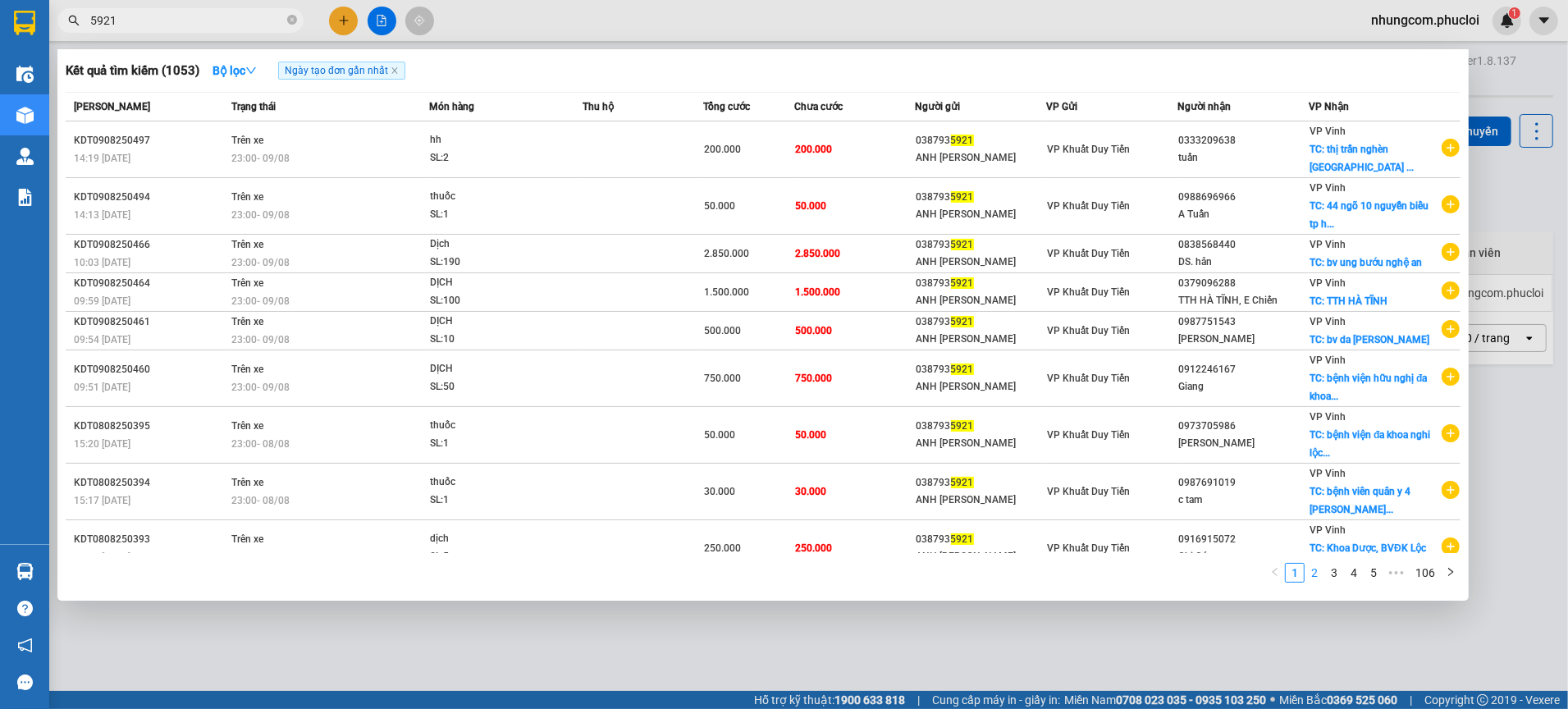
click at [1311, 572] on link "2" at bounding box center [1315, 573] width 18 height 18
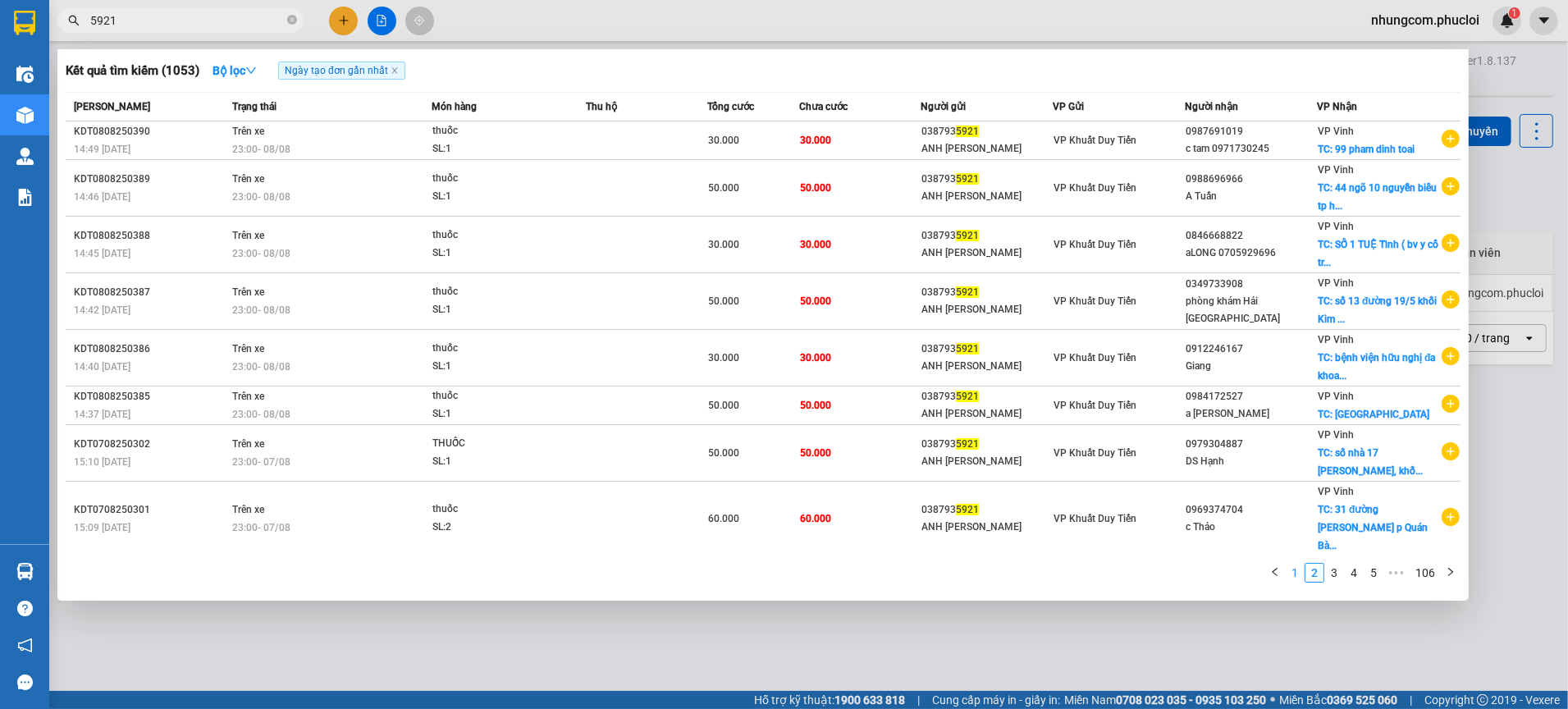
click at [1299, 573] on link "1" at bounding box center [1295, 573] width 18 height 18
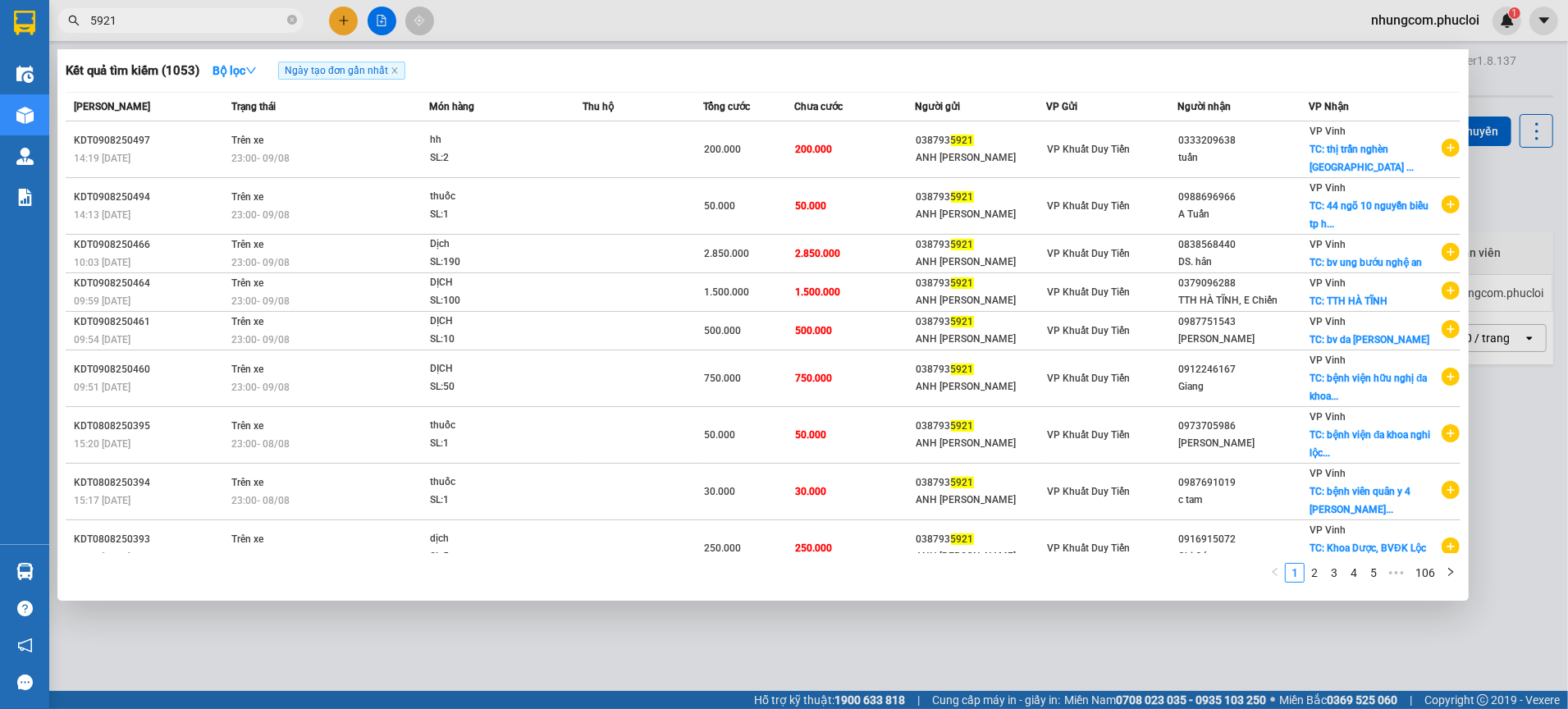
click at [1235, 575] on div "1 2 3 4 5 ••• 106" at bounding box center [763, 577] width 1395 height 29
click at [1231, 580] on div "1 2 3 4 5 ••• 106" at bounding box center [763, 577] width 1395 height 29
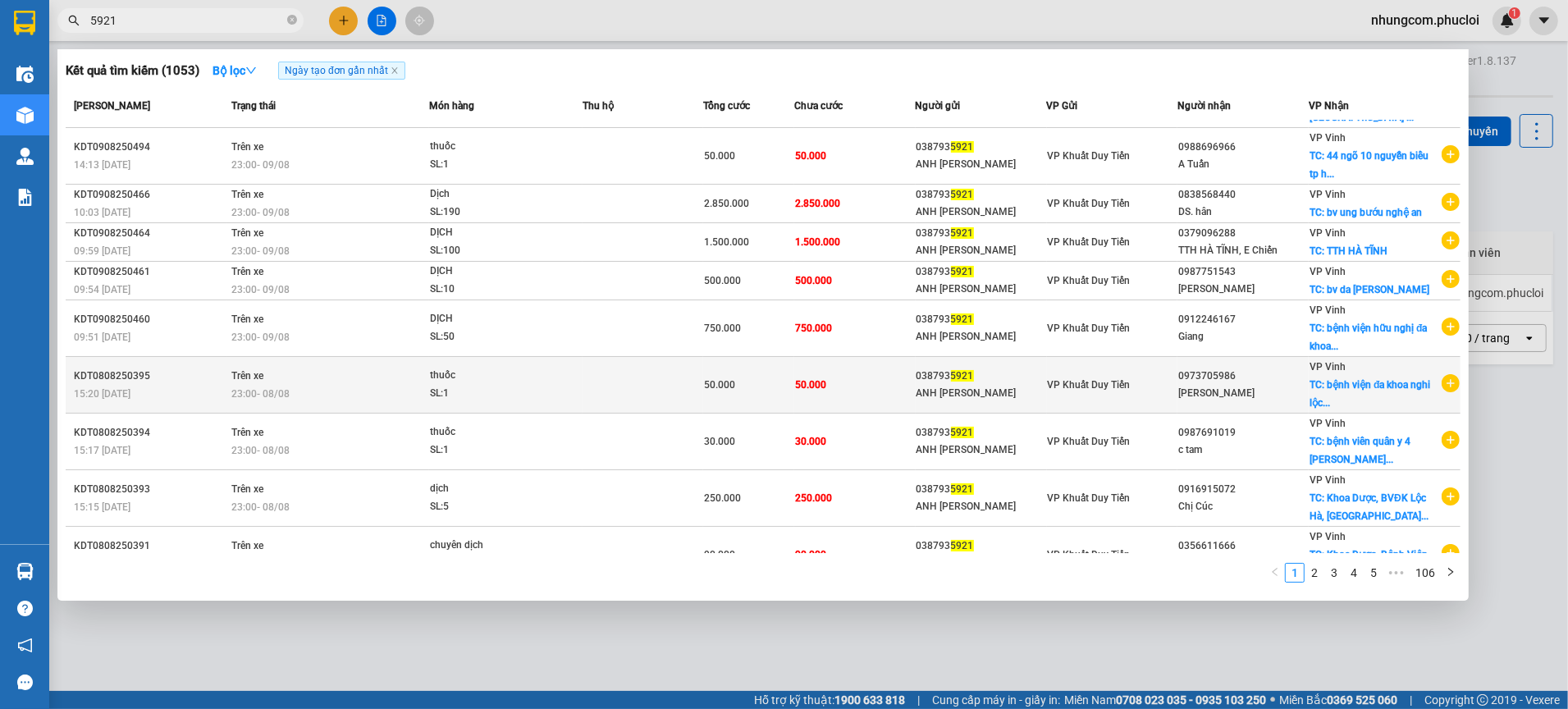
scroll to position [97, 0]
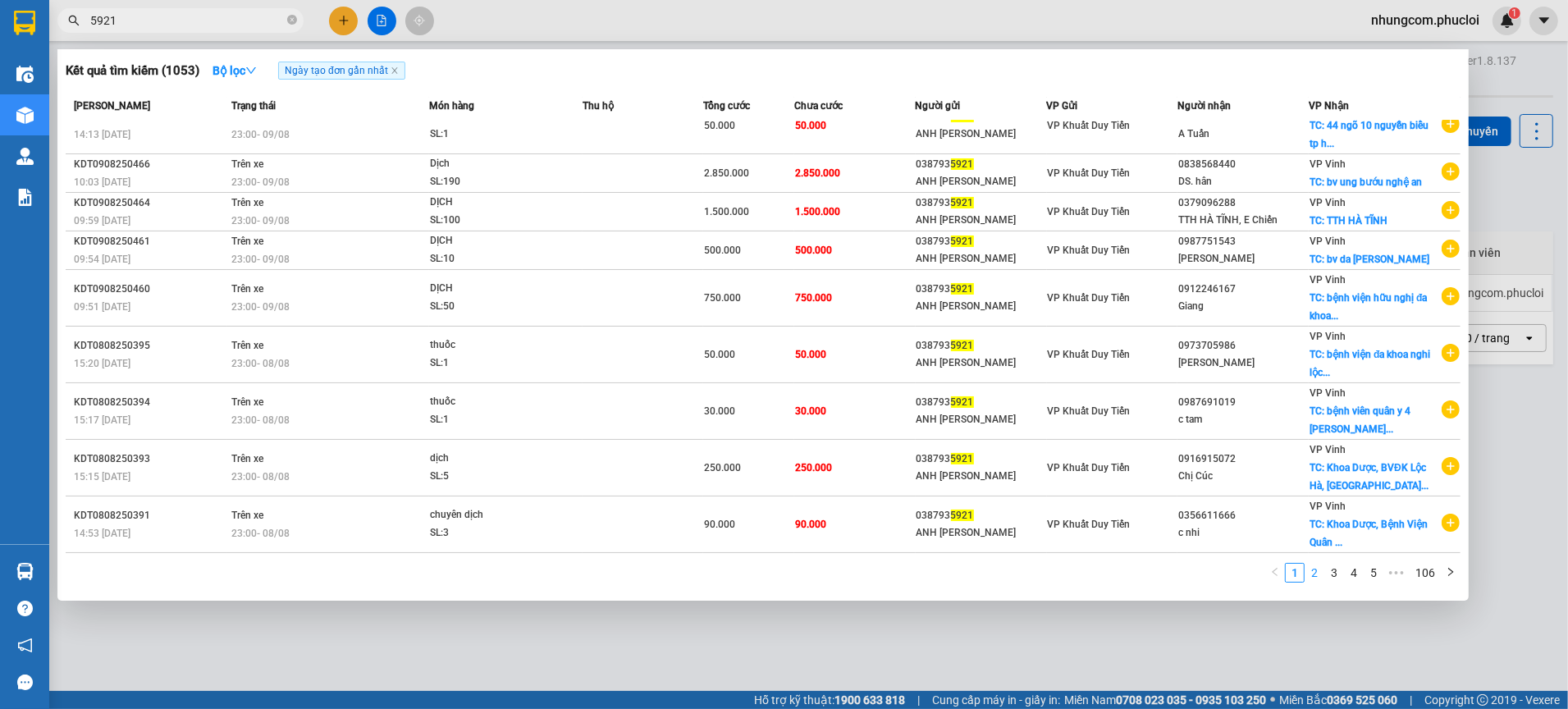
click at [1310, 576] on link "2" at bounding box center [1315, 573] width 18 height 18
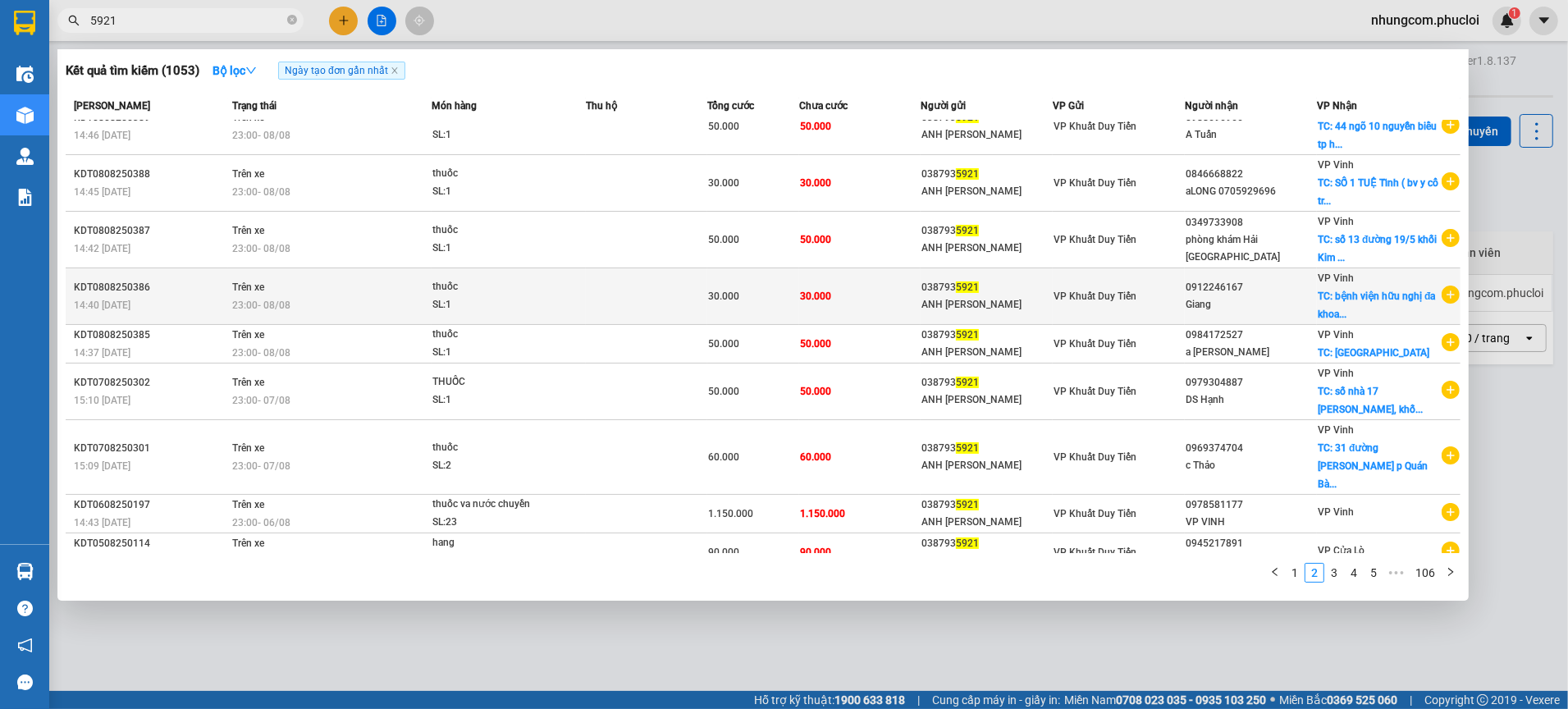
scroll to position [0, 0]
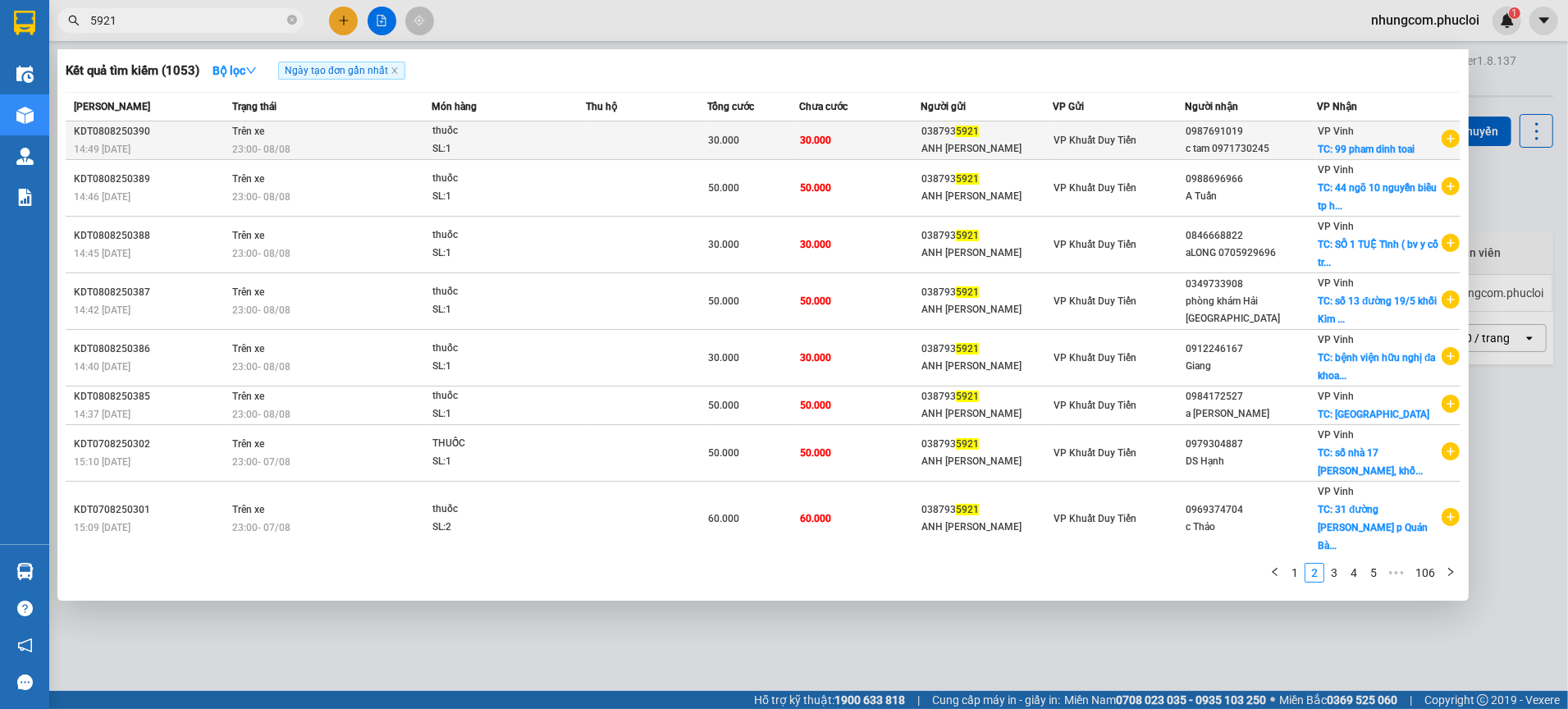
click at [1201, 144] on div "c tam 0971730245" at bounding box center [1252, 149] width 131 height 18
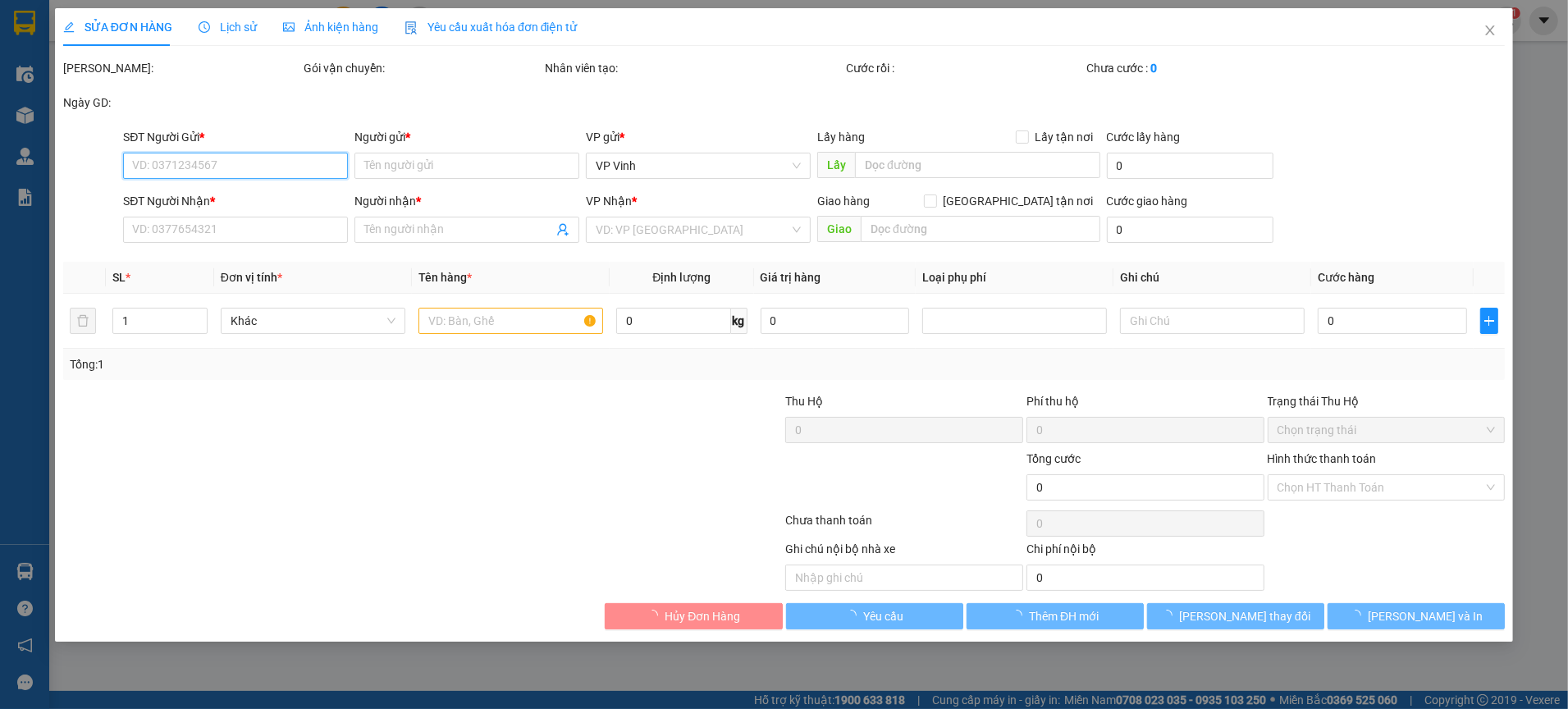
type input "0387935921"
type input "ANH [PERSON_NAME]"
type input "0987691019"
type input "c tam 0971730245"
checkbox input "true"
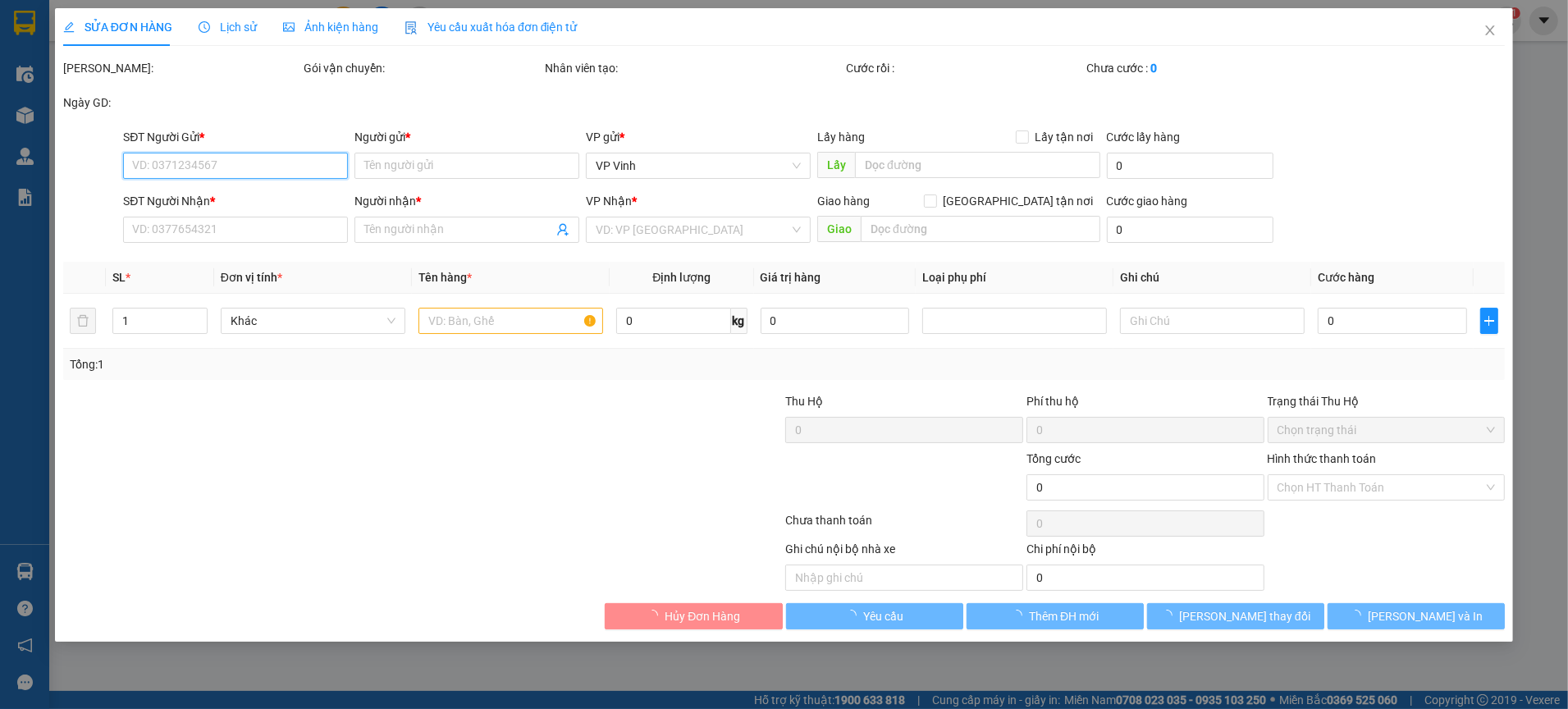
type input "99 pham dinh toai"
type input "30.000"
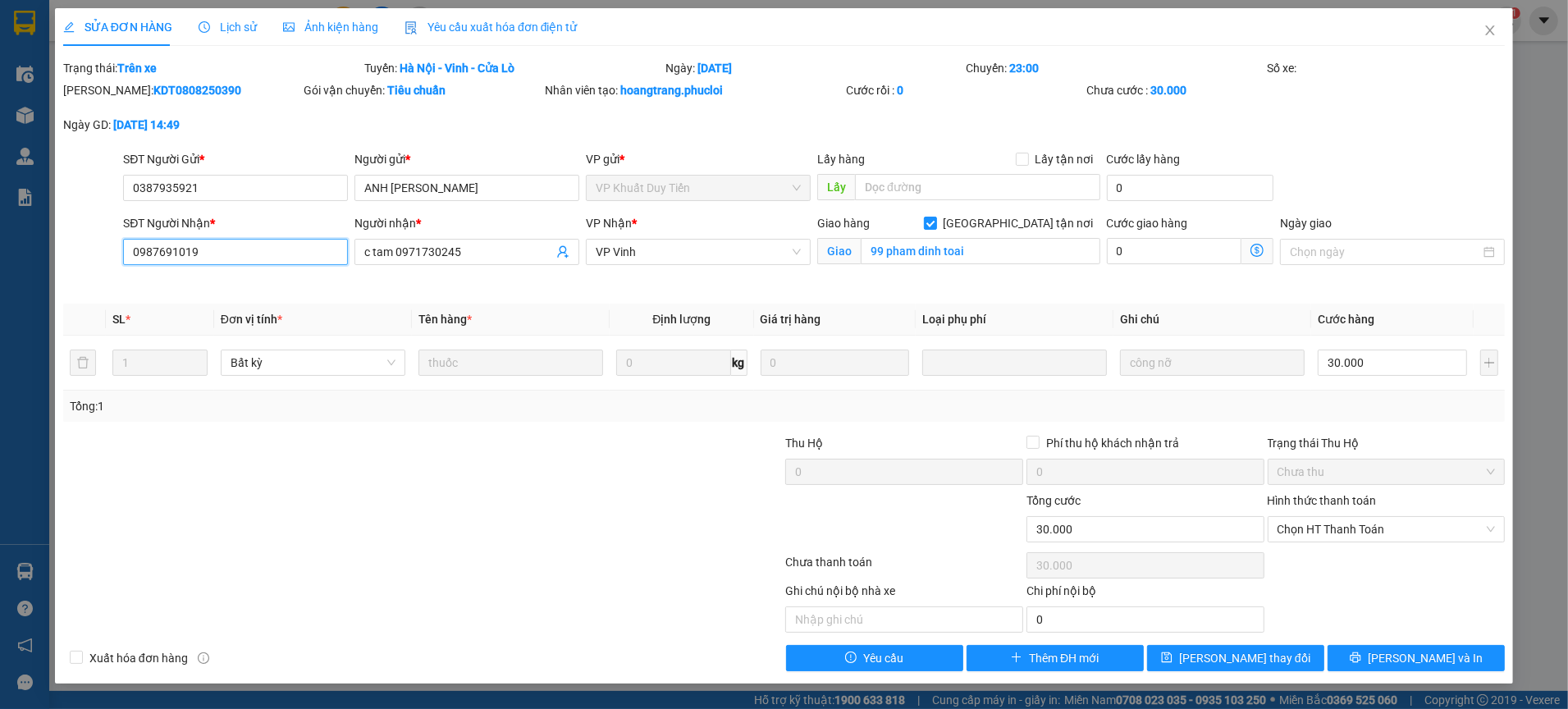
drag, startPoint x: 228, startPoint y: 256, endPoint x: 140, endPoint y: 258, distance: 88.0
click at [87, 257] on div "SĐT Người Nhận * 0987691019 0987691019 Người nhận * c tam 0971730245 VP Nhận * …" at bounding box center [784, 253] width 1446 height 77
